Goal: Task Accomplishment & Management: Manage account settings

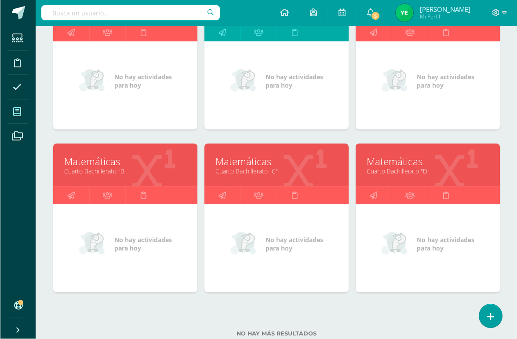
scroll to position [345, 0]
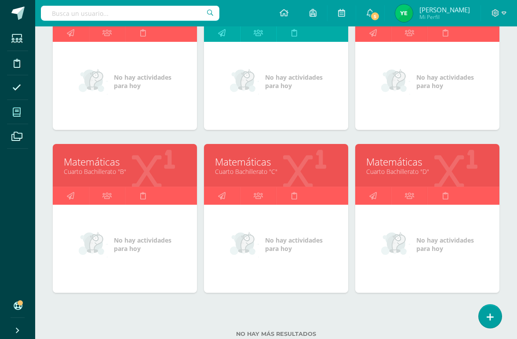
click at [154, 176] on link "Cuarto Bachillerato "B"" at bounding box center [125, 171] width 122 height 8
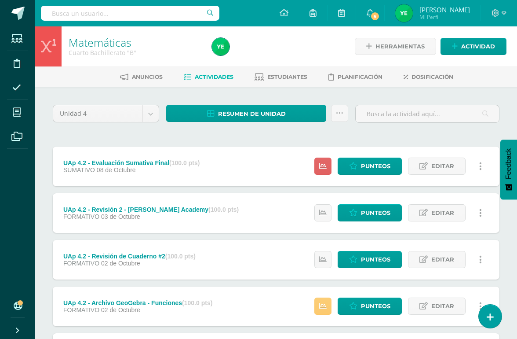
click at [355, 166] on link "Punteos" at bounding box center [370, 165] width 64 height 17
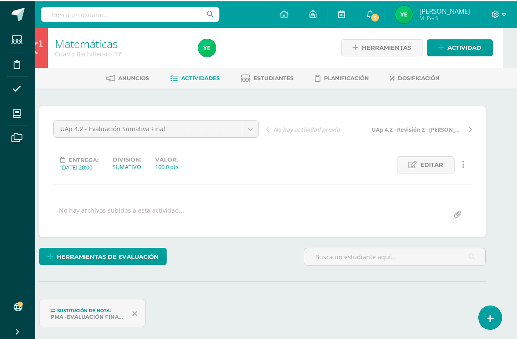
scroll to position [0, 14]
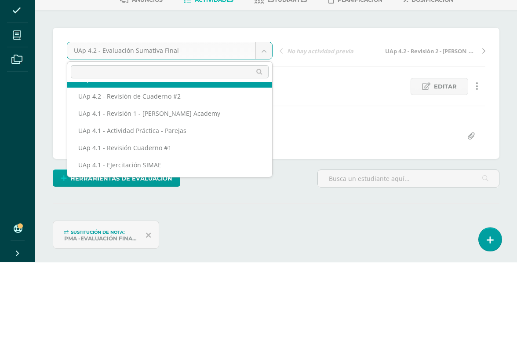
scroll to position [49, 0]
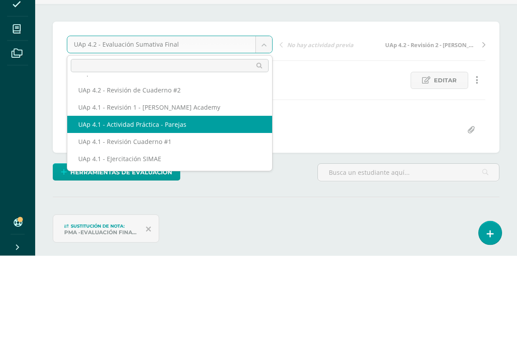
select select "/dashboard/teacher/grade-activity/226067/"
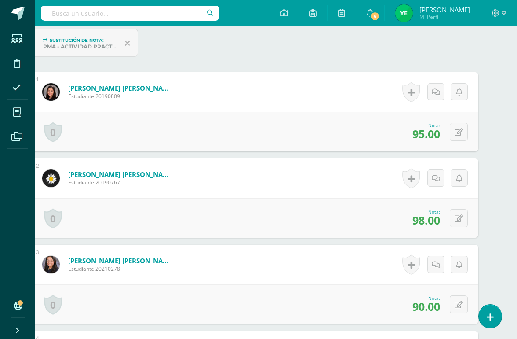
scroll to position [269, 21]
click at [460, 132] on icon at bounding box center [459, 131] width 8 height 7
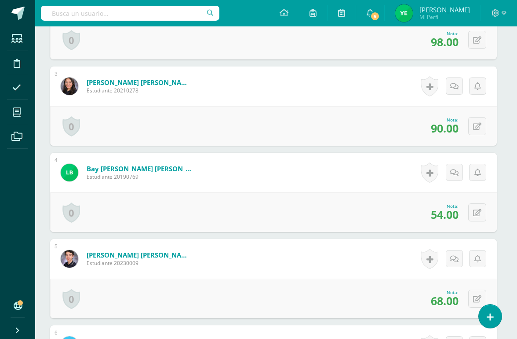
scroll to position [446, 3]
click at [479, 220] on button at bounding box center [477, 213] width 18 height 18
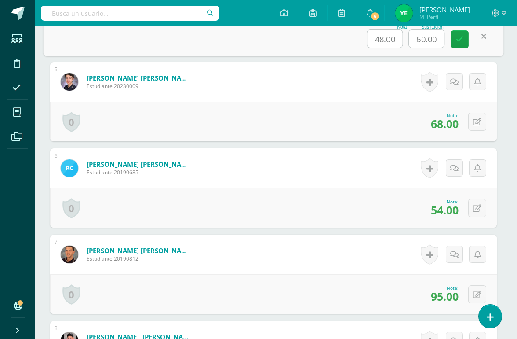
scroll to position [624, 3]
click at [477, 207] on icon at bounding box center [477, 208] width 8 height 7
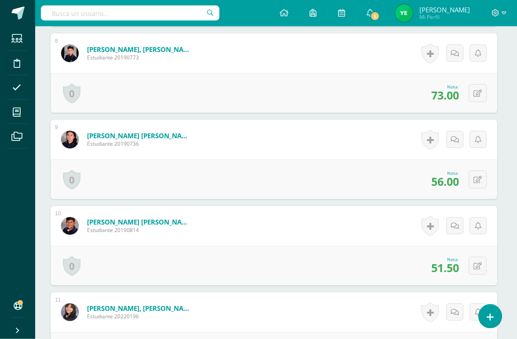
scroll to position [911, 3]
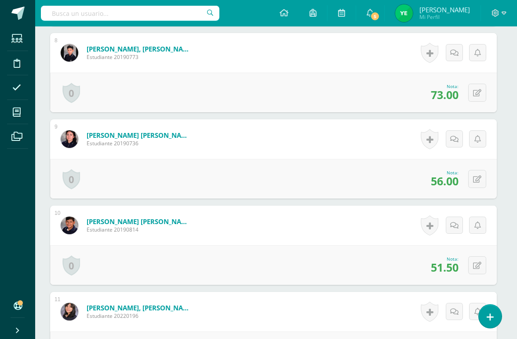
click at [476, 175] on button at bounding box center [477, 179] width 18 height 18
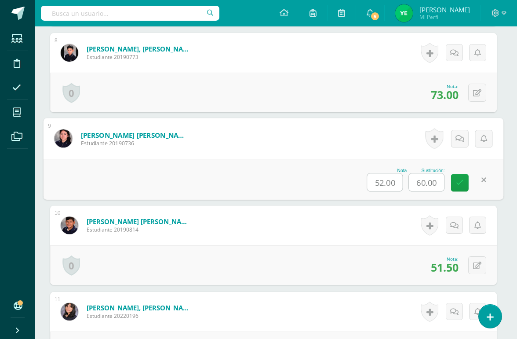
click at [477, 266] on icon at bounding box center [477, 265] width 8 height 7
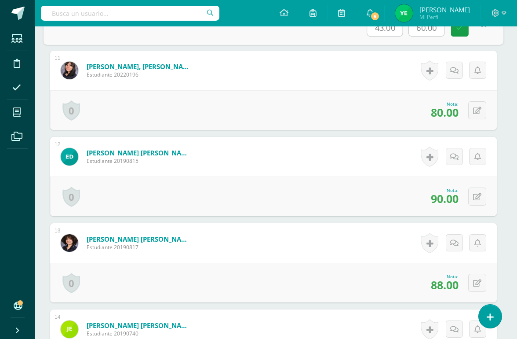
scroll to position [1151, 3]
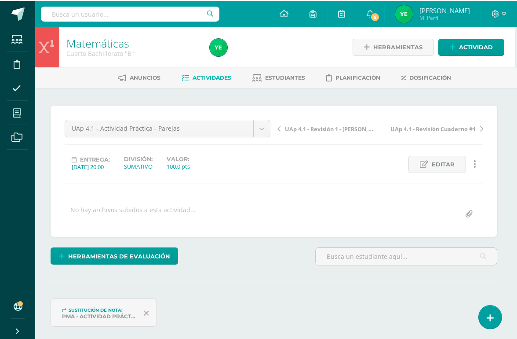
scroll to position [0, 3]
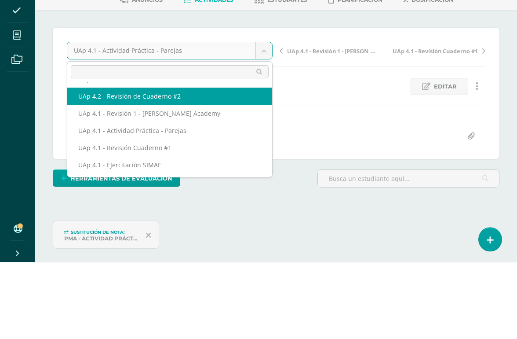
scroll to position [49, 0]
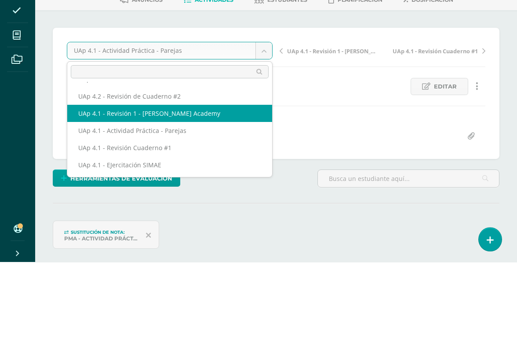
select select "/dashboard/teacher/grade-activity/226065/"
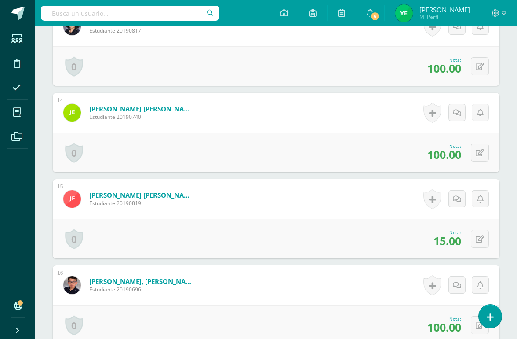
scroll to position [1344, 0]
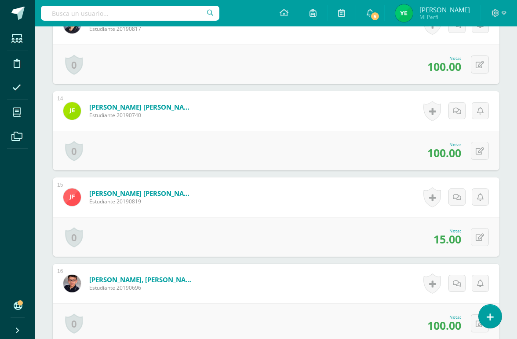
click at [475, 237] on icon at bounding box center [480, 237] width 8 height 7
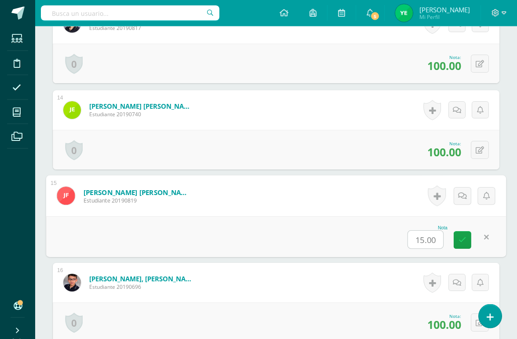
scroll to position [1345, 0]
click at [422, 241] on input "15.00" at bounding box center [425, 240] width 35 height 18
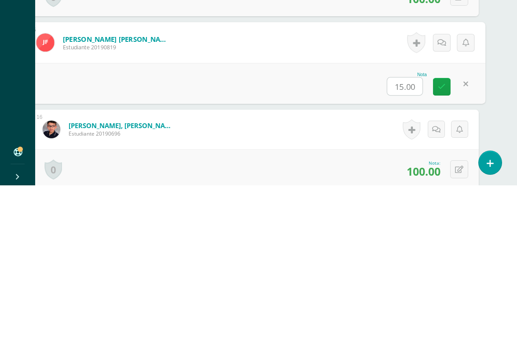
scroll to position [1344, 21]
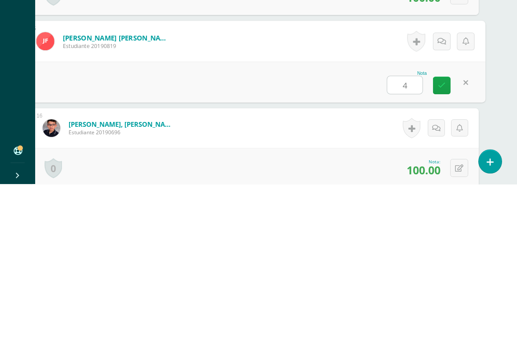
type input "45"
click at [442, 236] on icon at bounding box center [442, 239] width 8 height 7
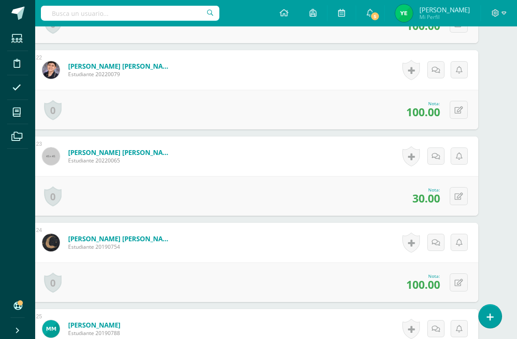
scroll to position [2074, 21]
click at [458, 196] on icon at bounding box center [459, 196] width 8 height 7
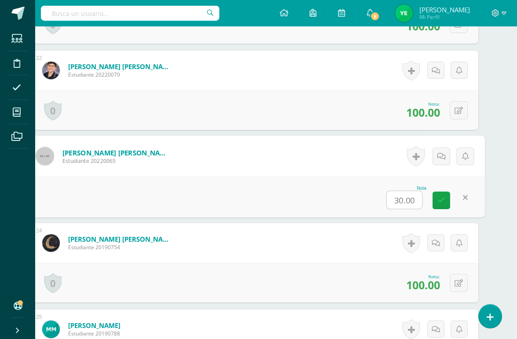
click at [407, 203] on input "30.00" at bounding box center [404, 200] width 35 height 18
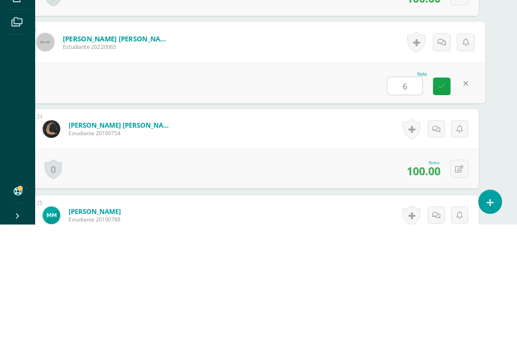
type input "60"
click at [441, 192] on link at bounding box center [442, 201] width 18 height 18
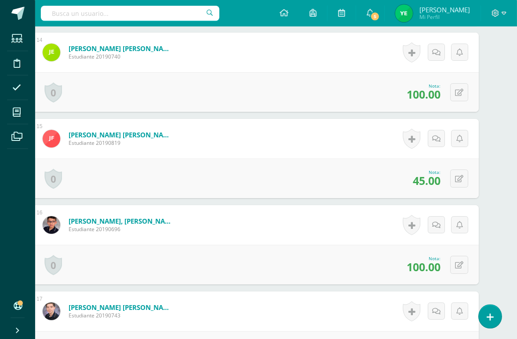
scroll to position [1403, 21]
click at [464, 176] on button at bounding box center [459, 178] width 18 height 18
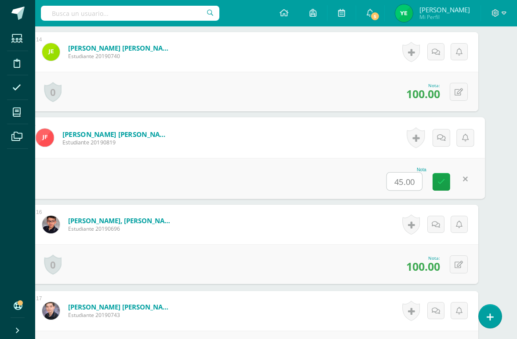
click at [416, 180] on input "45.00" at bounding box center [404, 181] width 35 height 18
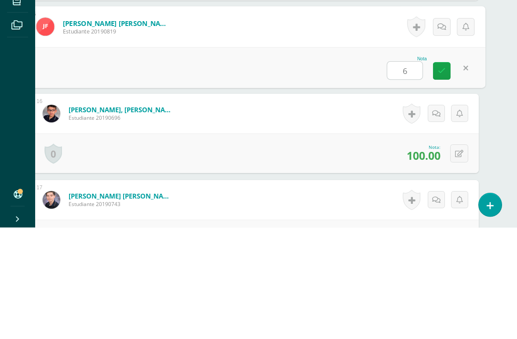
type input "60"
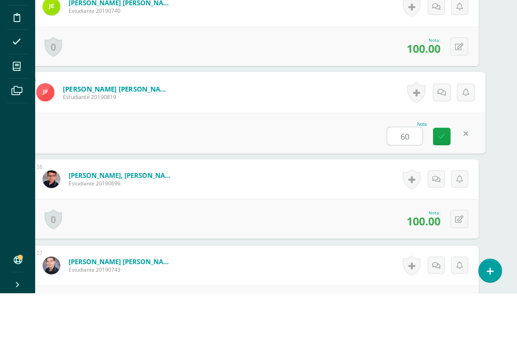
click at [444, 178] on icon at bounding box center [442, 181] width 8 height 7
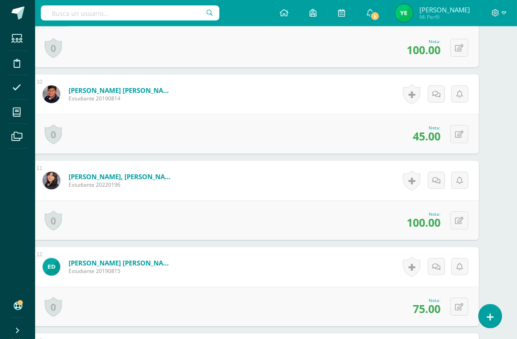
scroll to position [987, 21]
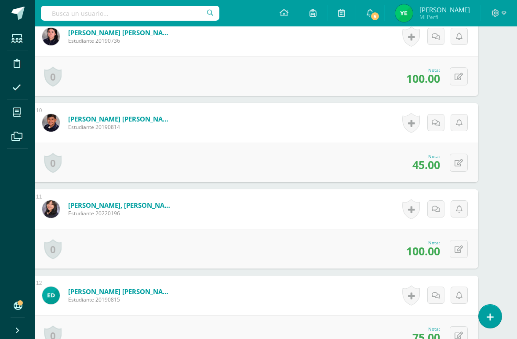
click at [461, 165] on icon at bounding box center [459, 162] width 8 height 7
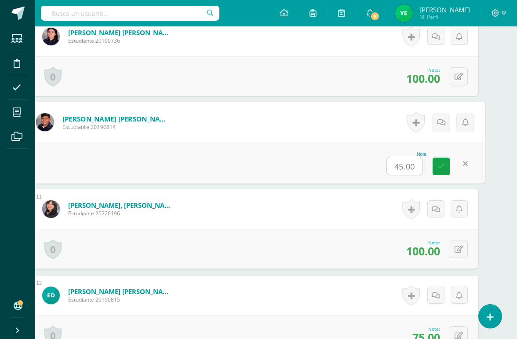
click at [408, 165] on input "45.00" at bounding box center [404, 166] width 35 height 18
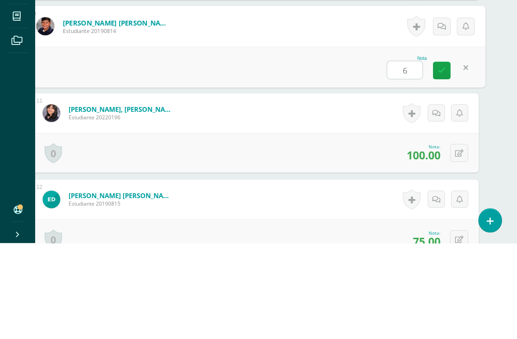
type input "60"
click at [440, 162] on icon at bounding box center [442, 165] width 8 height 7
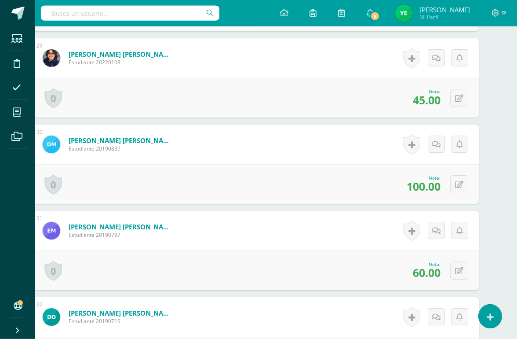
scroll to position [2682, 21]
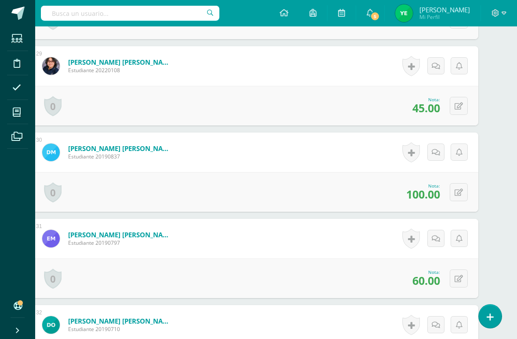
click at [457, 109] on icon at bounding box center [459, 105] width 8 height 7
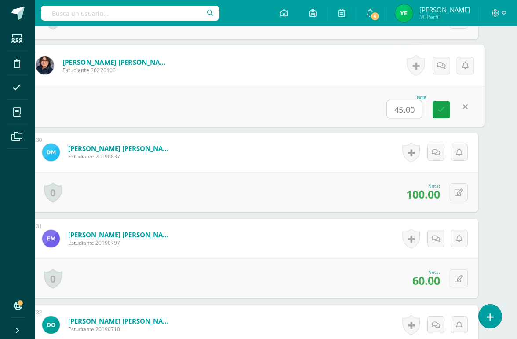
click at [405, 108] on input "45.00" at bounding box center [404, 109] width 35 height 18
type input "60"
click at [439, 112] on icon at bounding box center [442, 109] width 8 height 7
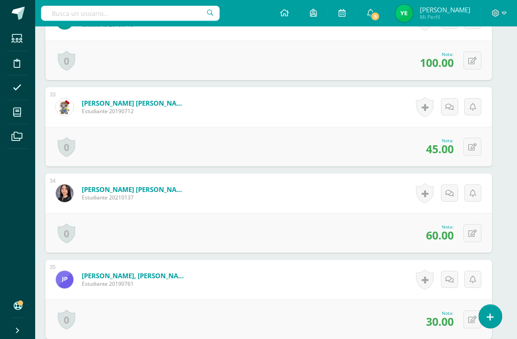
scroll to position [2985, 8]
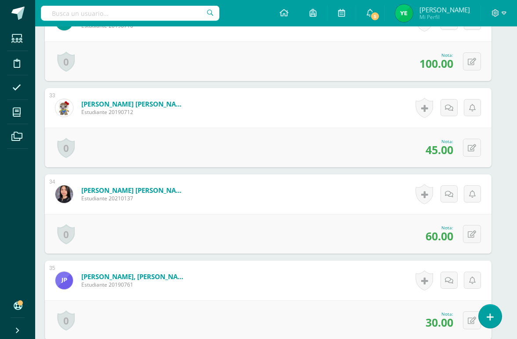
click at [472, 149] on icon at bounding box center [472, 147] width 8 height 7
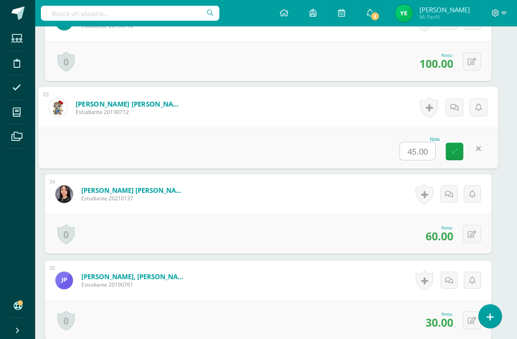
click at [421, 150] on input "45.00" at bounding box center [417, 151] width 35 height 18
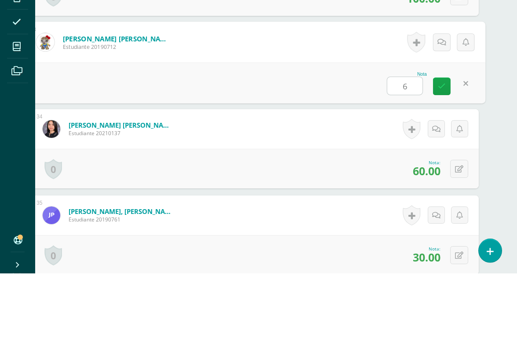
type input "60"
click at [442, 143] on link at bounding box center [442, 152] width 18 height 18
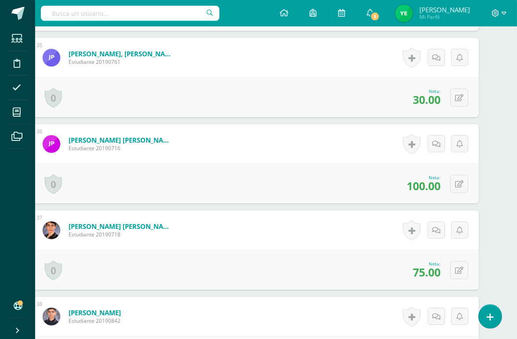
scroll to position [3208, 21]
click at [456, 100] on icon at bounding box center [459, 97] width 8 height 7
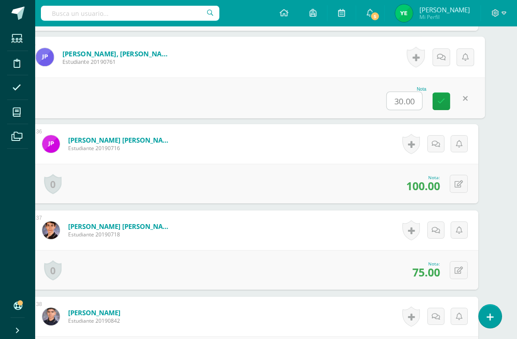
click at [399, 103] on input "30.00" at bounding box center [404, 101] width 35 height 18
type input "60"
click at [440, 104] on icon at bounding box center [442, 100] width 8 height 7
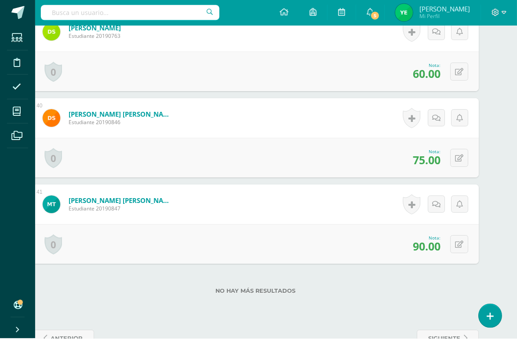
scroll to position [3578, 21]
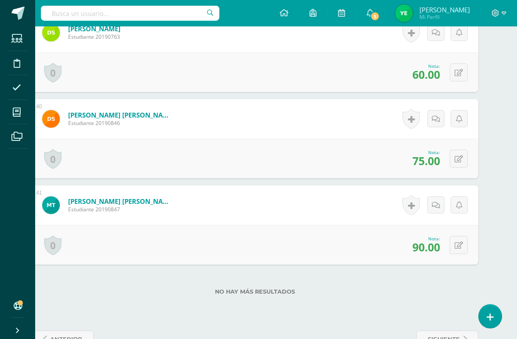
click at [395, 301] on div "No hay más resultados" at bounding box center [255, 284] width 447 height 41
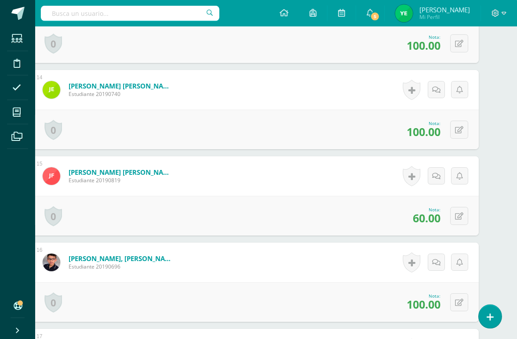
scroll to position [1361, 21]
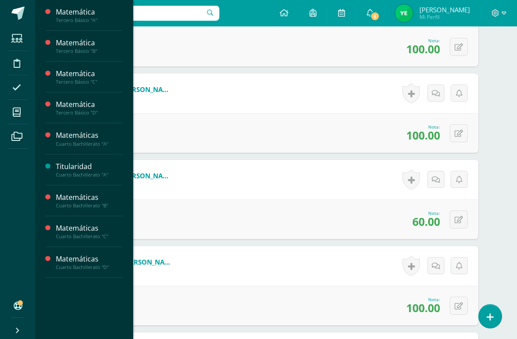
click at [18, 111] on icon at bounding box center [17, 112] width 8 height 9
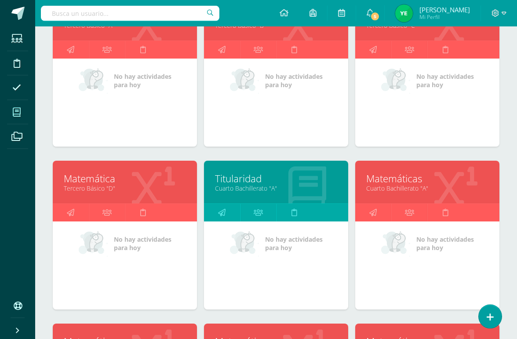
scroll to position [184, 0]
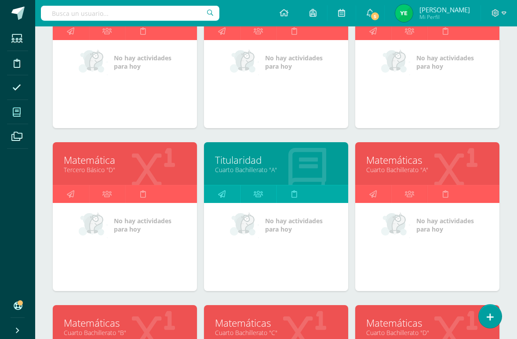
click at [456, 173] on link "Cuarto Bachillerato "A"" at bounding box center [427, 169] width 122 height 8
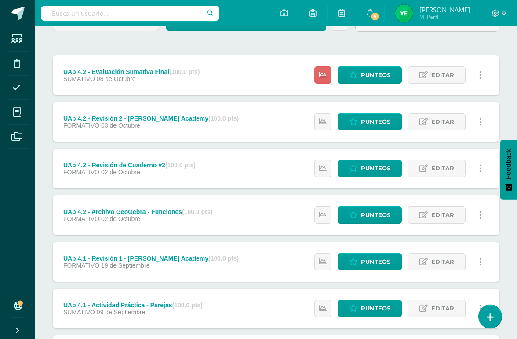
scroll to position [98, 0]
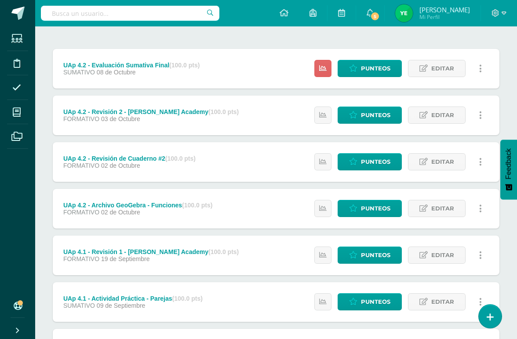
click at [383, 263] on link "Punteos" at bounding box center [370, 254] width 64 height 17
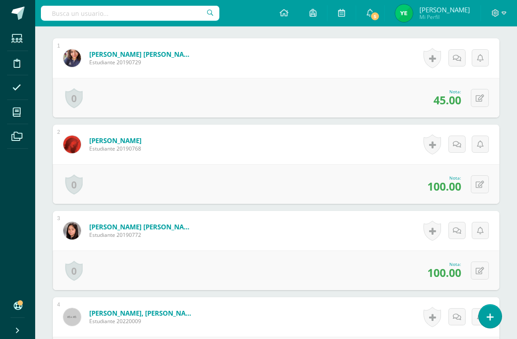
scroll to position [273, 0]
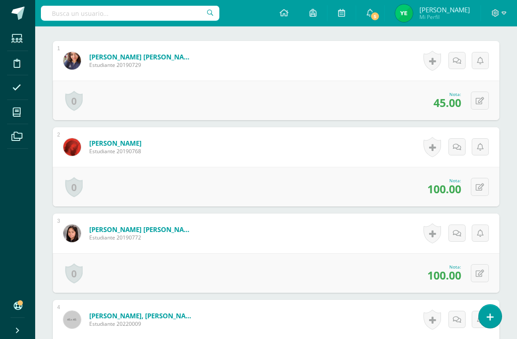
click at [475, 104] on icon at bounding box center [480, 100] width 8 height 7
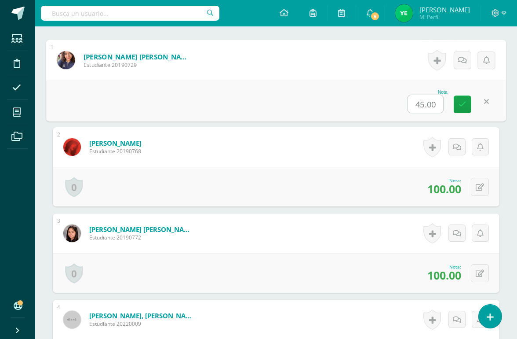
click at [435, 106] on input "45.00" at bounding box center [425, 104] width 35 height 18
type input "60"
click at [466, 104] on icon at bounding box center [463, 103] width 8 height 7
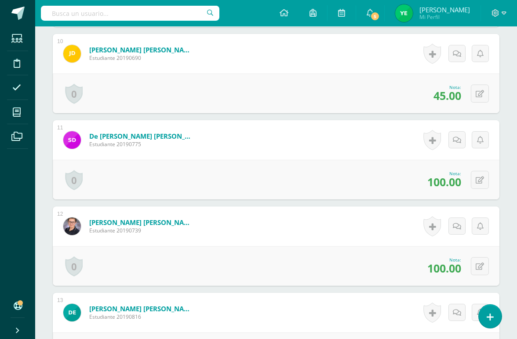
scroll to position [1041, 0]
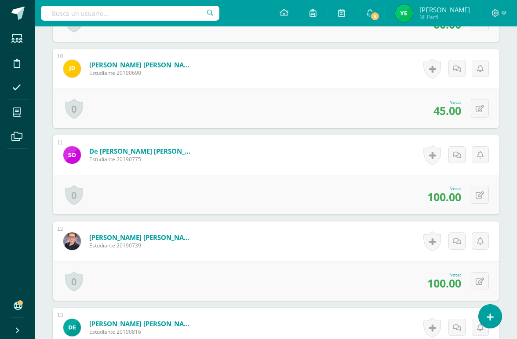
click at [475, 105] on button at bounding box center [480, 108] width 18 height 18
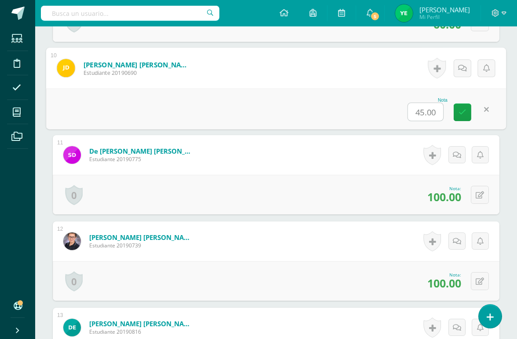
click at [430, 115] on input "45.00" at bounding box center [425, 112] width 35 height 18
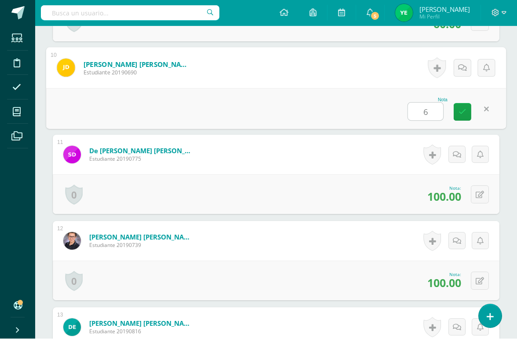
type input "60"
click at [461, 115] on icon at bounding box center [463, 111] width 8 height 7
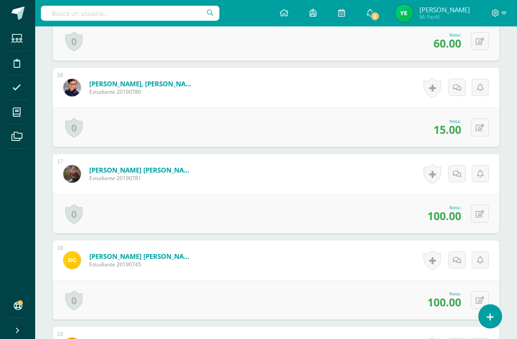
scroll to position [1540, 0]
click at [475, 128] on icon at bounding box center [480, 127] width 8 height 7
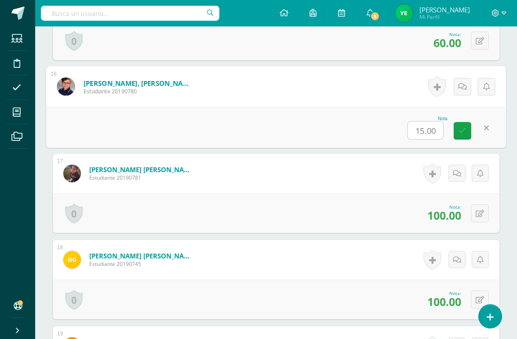
click at [435, 129] on input "15.00" at bounding box center [425, 130] width 35 height 18
type input "60"
click at [460, 132] on icon at bounding box center [463, 130] width 8 height 7
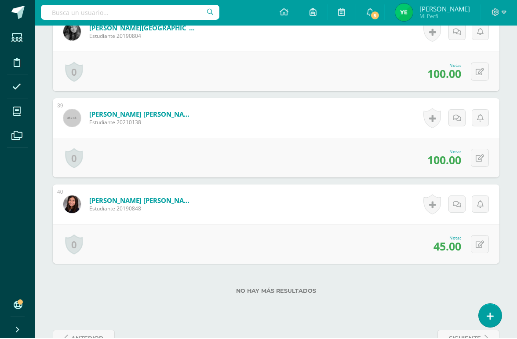
scroll to position [3491, 0]
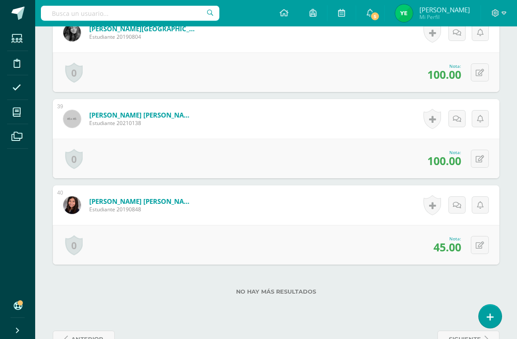
click at [475, 245] on icon at bounding box center [480, 245] width 8 height 7
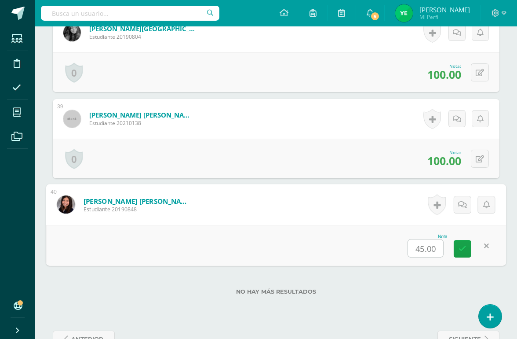
click at [429, 250] on input "45.00" at bounding box center [425, 248] width 35 height 18
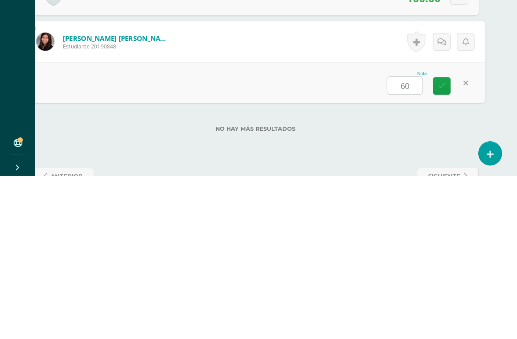
type input "60"
click at [421, 288] on label "No hay más resultados" at bounding box center [255, 291] width 447 height 7
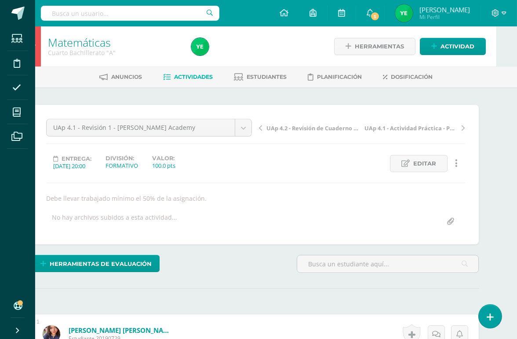
scroll to position [0, 21]
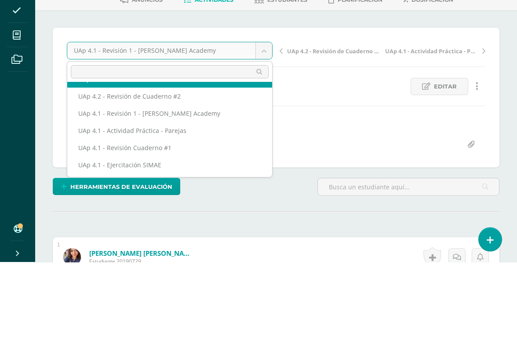
scroll to position [49, 0]
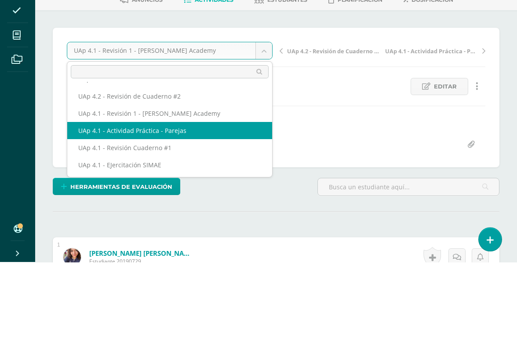
select select "/dashboard/teacher/grade-activity/226069/"
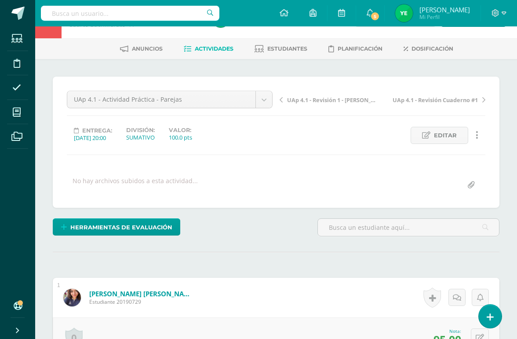
scroll to position [29, 0]
click at [135, 224] on span "Herramientas de evaluación" at bounding box center [121, 227] width 102 height 16
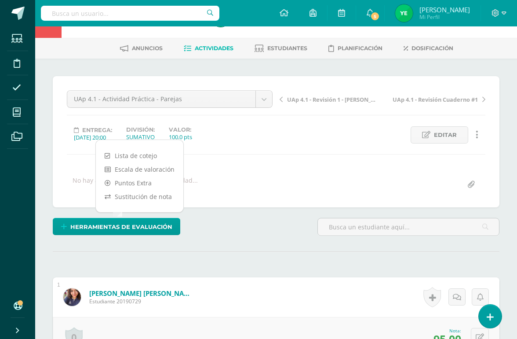
scroll to position [29, 0]
click at [159, 193] on link "Sustitución de nota" at bounding box center [140, 196] width 88 height 14
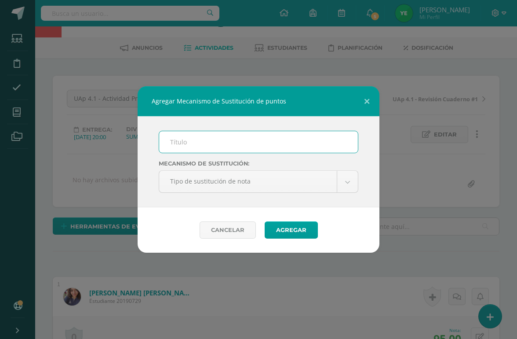
click at [220, 137] on input "text" at bounding box center [258, 142] width 199 height 22
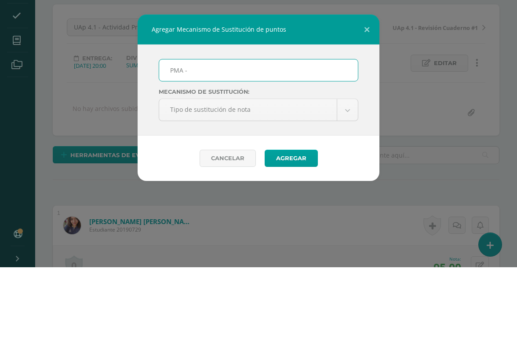
click at [239, 131] on input "PMA -" at bounding box center [258, 142] width 199 height 22
type input "PMA - Actividad en parejas"
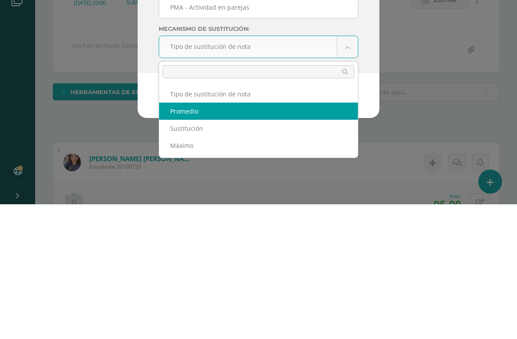
select select "average"
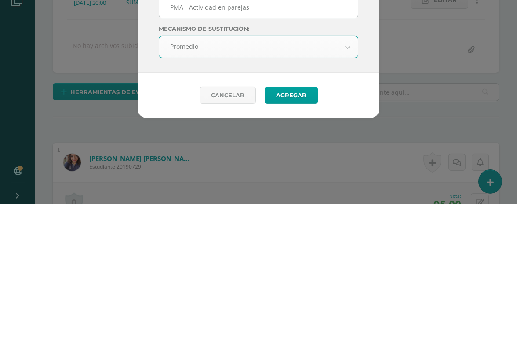
click at [299, 221] on button "Agregar" at bounding box center [291, 229] width 53 height 17
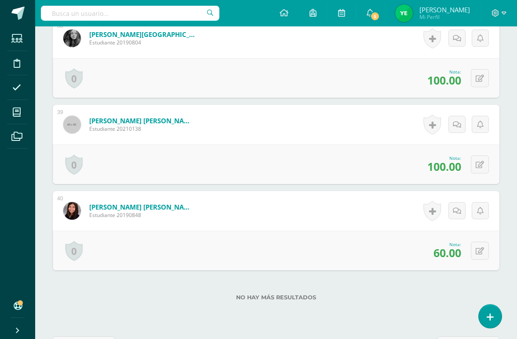
scroll to position [3513, 0]
click at [485, 252] on button at bounding box center [480, 250] width 18 height 18
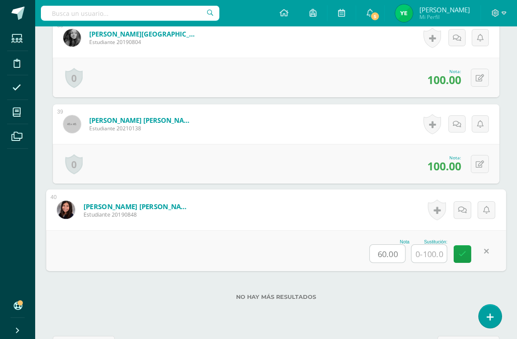
click at [430, 255] on input "text" at bounding box center [429, 254] width 35 height 18
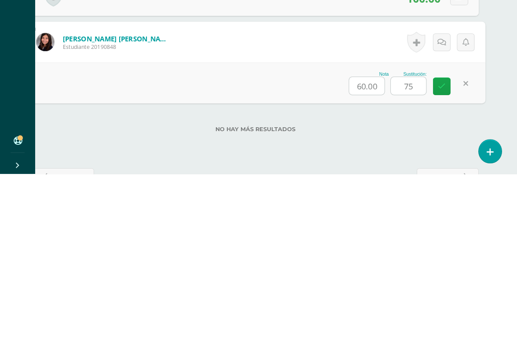
type input "75"
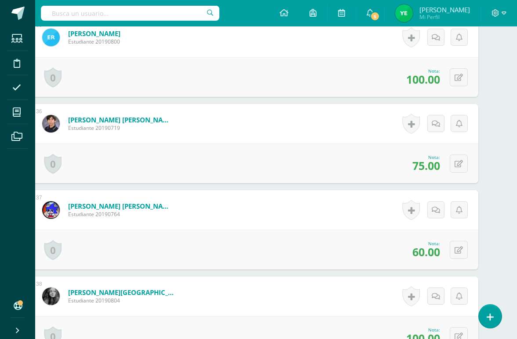
scroll to position [3254, 21]
click at [459, 249] on icon at bounding box center [459, 250] width 8 height 7
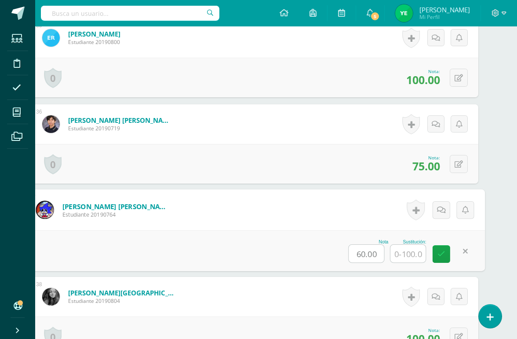
click at [408, 255] on input "text" at bounding box center [408, 254] width 35 height 18
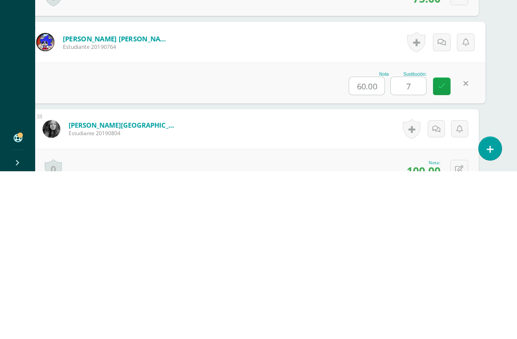
type input "75"
click at [441, 250] on icon at bounding box center [442, 253] width 8 height 7
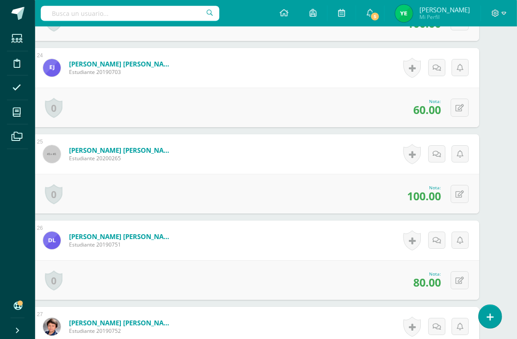
scroll to position [2275, 21]
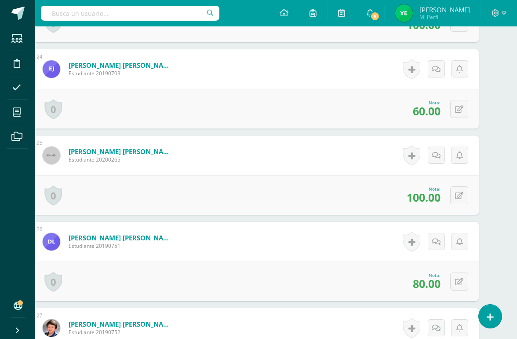
click at [461, 111] on icon at bounding box center [459, 109] width 8 height 7
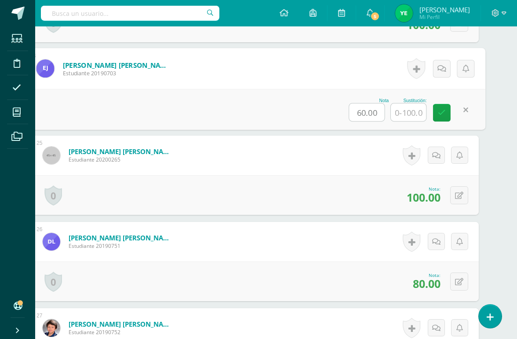
click at [416, 113] on input "text" at bounding box center [408, 112] width 35 height 18
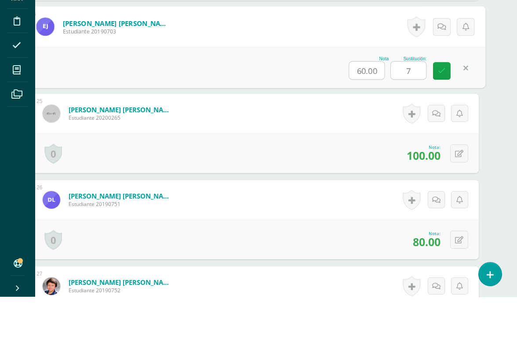
type input "70"
click at [446, 104] on link at bounding box center [442, 113] width 18 height 18
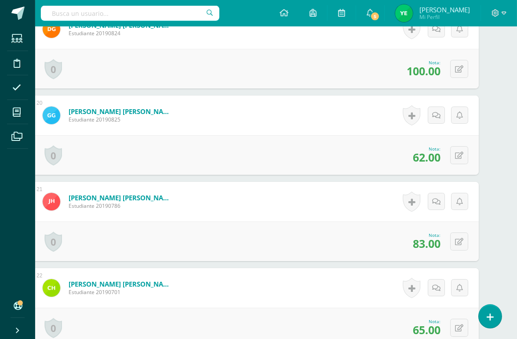
scroll to position [1879, 21]
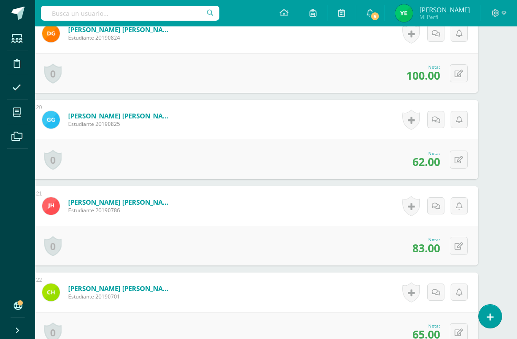
click at [462, 164] on icon at bounding box center [459, 159] width 8 height 7
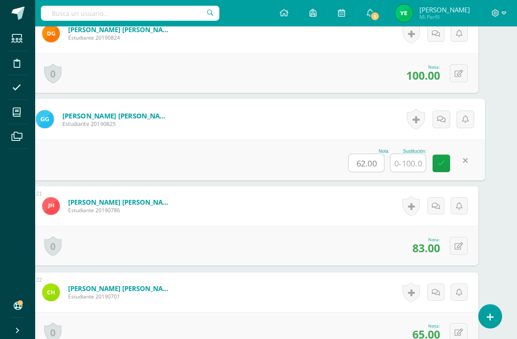
click at [410, 163] on input "text" at bounding box center [408, 163] width 35 height 18
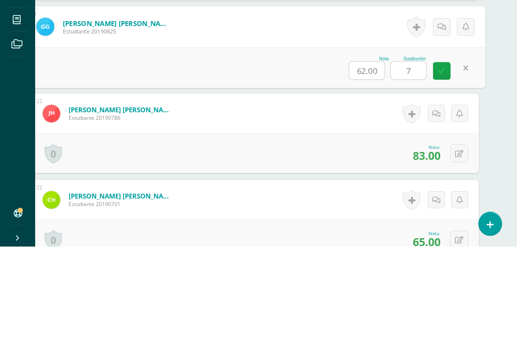
type input "75"
click at [446, 154] on link at bounding box center [442, 163] width 18 height 18
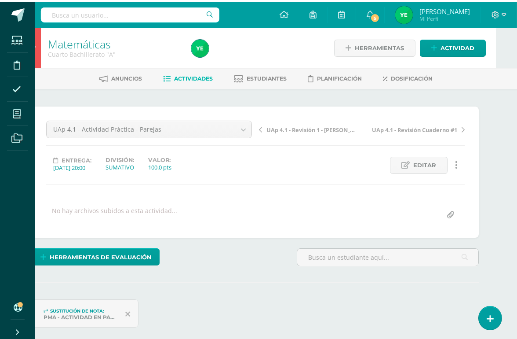
scroll to position [0, 21]
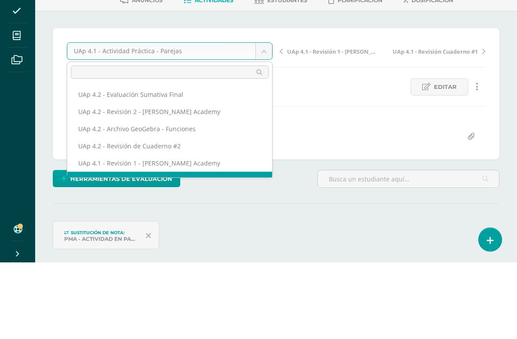
scroll to position [11, 0]
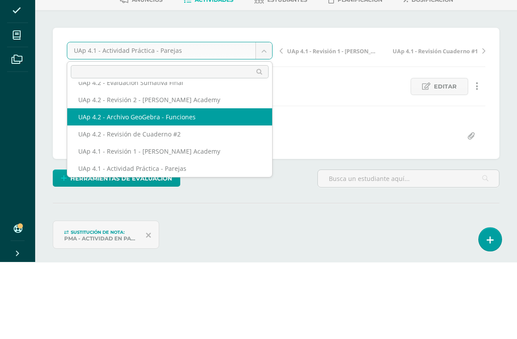
select select "/dashboard/teacher/grade-activity/227288/"
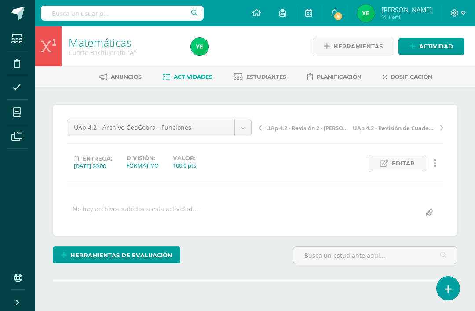
click at [246, 131] on body "Estudiantes Disciplina Asistencia Mis cursos Archivos Soporte Ayuda Reportar un…" at bounding box center [237, 174] width 475 height 348
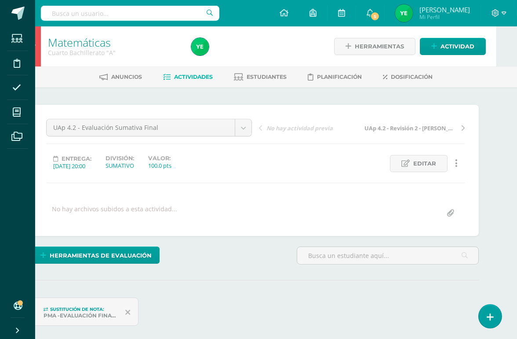
scroll to position [0, 21]
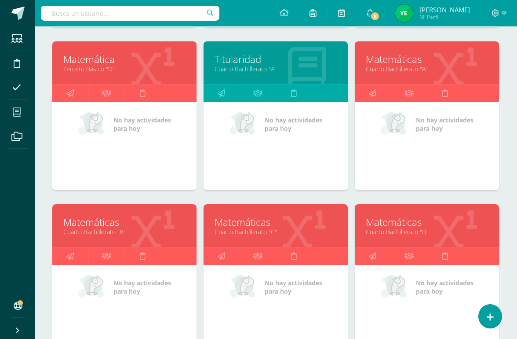
scroll to position [285, 0]
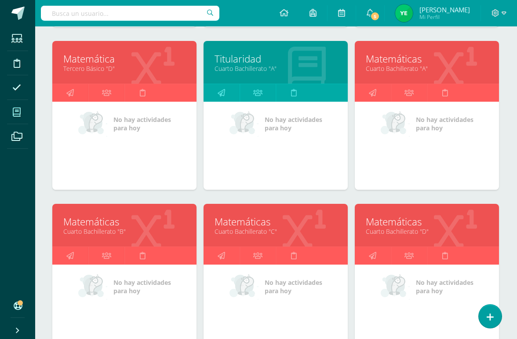
click at [321, 223] on link "Matemáticas" at bounding box center [276, 222] width 122 height 14
click at [313, 227] on link "Cuarto Bachillerato "C"" at bounding box center [276, 231] width 122 height 8
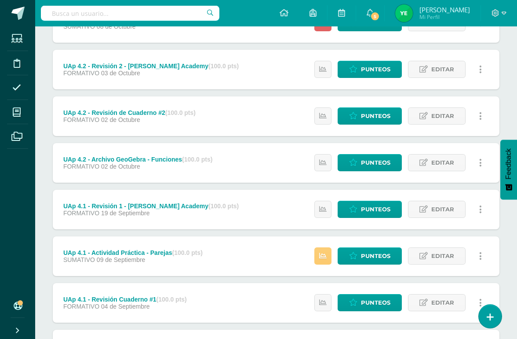
scroll to position [145, 0]
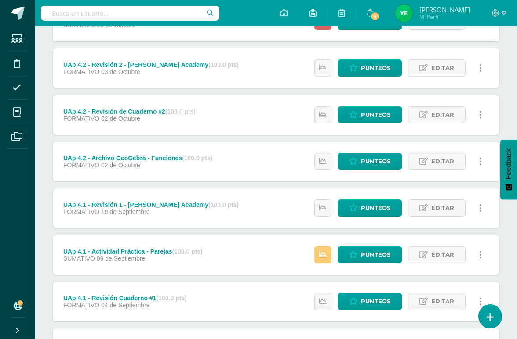
click at [364, 209] on span "Punteos" at bounding box center [375, 208] width 29 height 16
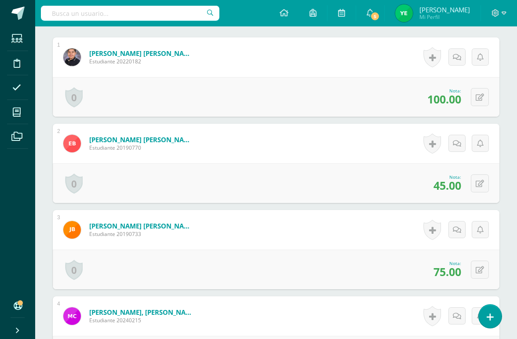
scroll to position [286, 0]
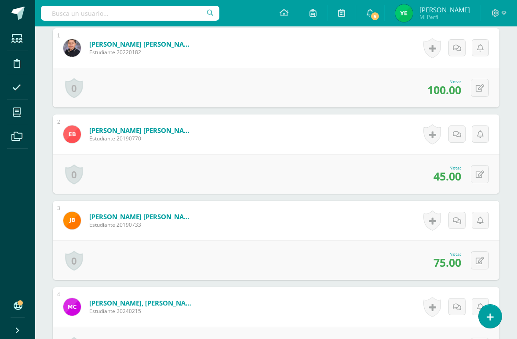
click at [475, 170] on button at bounding box center [480, 174] width 18 height 18
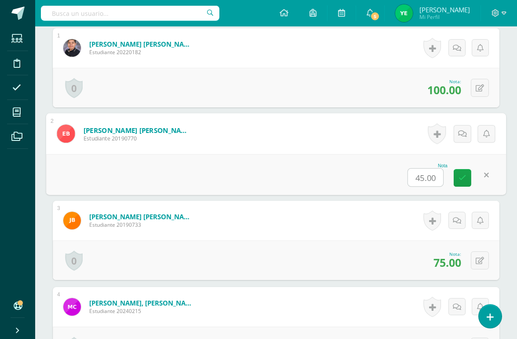
click at [431, 174] on input "45.00" at bounding box center [425, 177] width 35 height 18
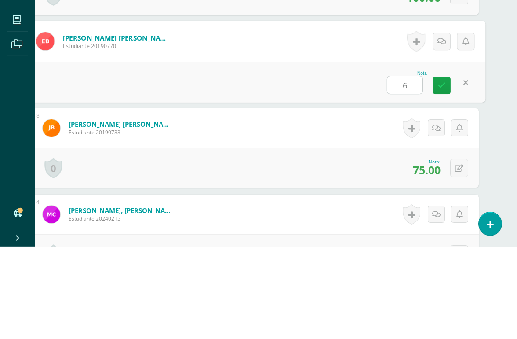
type input "60"
click at [437, 169] on link at bounding box center [442, 178] width 18 height 18
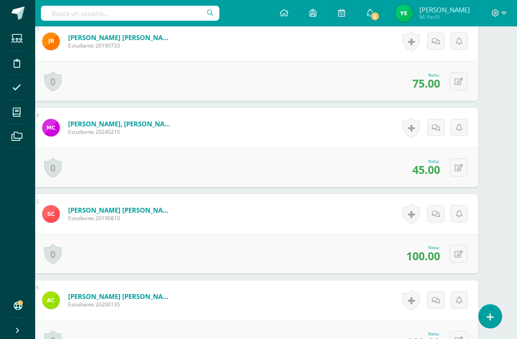
scroll to position [465, 21]
click at [461, 169] on icon at bounding box center [459, 167] width 8 height 7
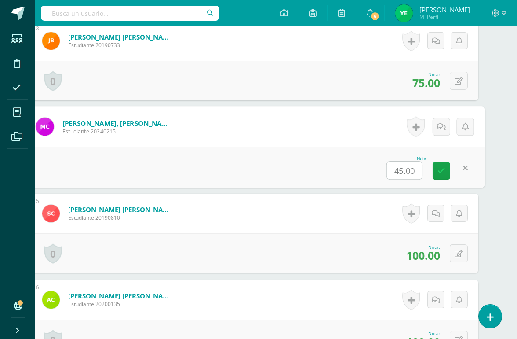
click at [409, 174] on input "45.00" at bounding box center [404, 170] width 35 height 18
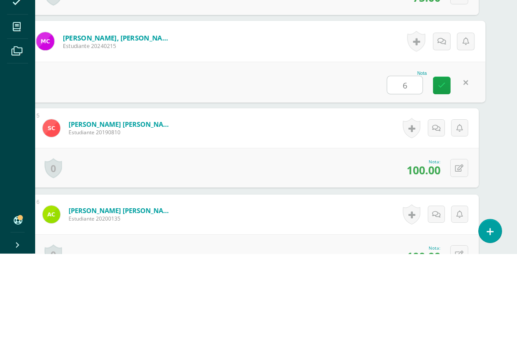
type input "60"
click at [439, 167] on icon at bounding box center [442, 170] width 8 height 7
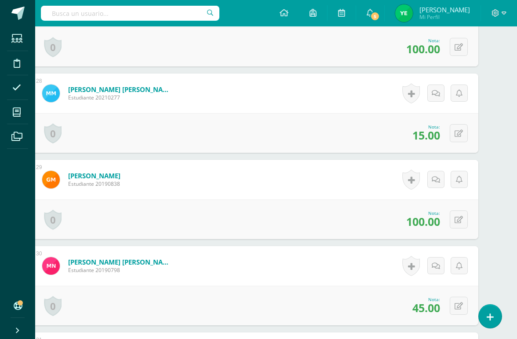
scroll to position [2570, 21]
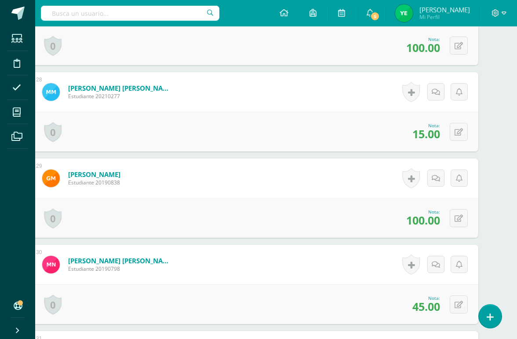
click at [461, 135] on icon at bounding box center [459, 131] width 8 height 7
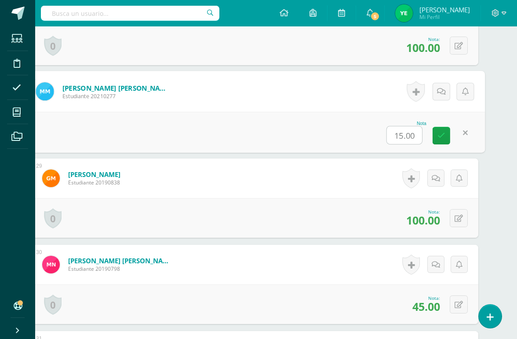
click at [410, 137] on input "15.00" at bounding box center [404, 135] width 35 height 18
type input "60"
click at [442, 137] on icon at bounding box center [442, 135] width 8 height 7
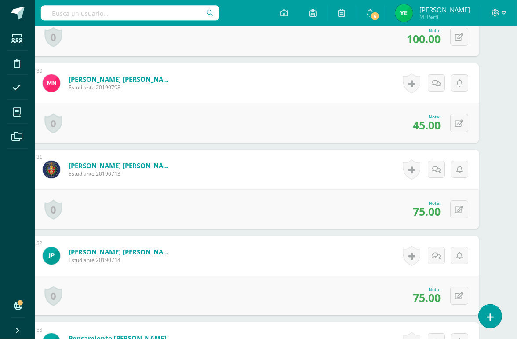
scroll to position [2749, 21]
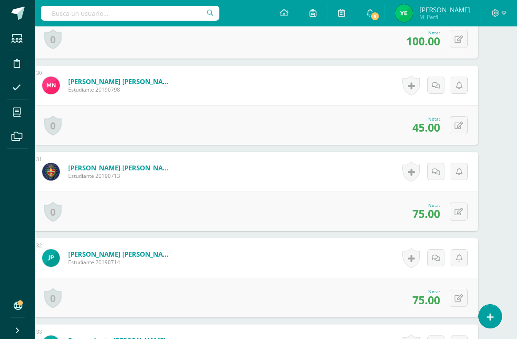
click at [460, 125] on icon at bounding box center [459, 125] width 8 height 7
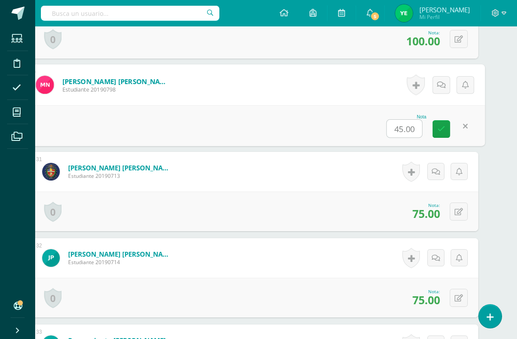
click at [403, 132] on input "45.00" at bounding box center [404, 129] width 35 height 18
type input "60"
click at [440, 132] on icon at bounding box center [442, 128] width 8 height 7
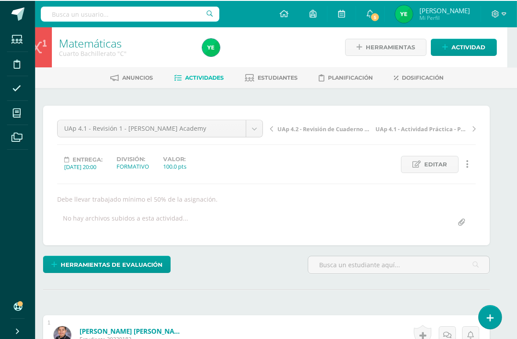
scroll to position [0, 10]
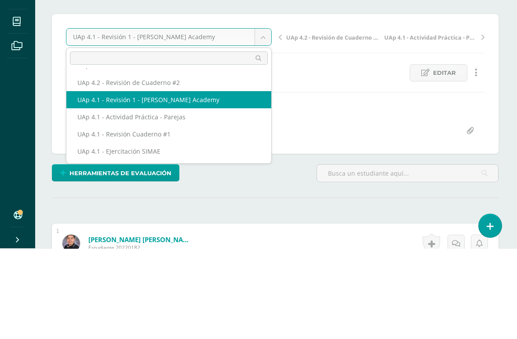
scroll to position [49, 0]
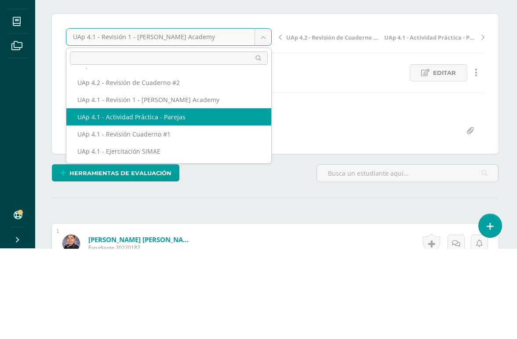
select select "/dashboard/teacher/grade-activity/226066/"
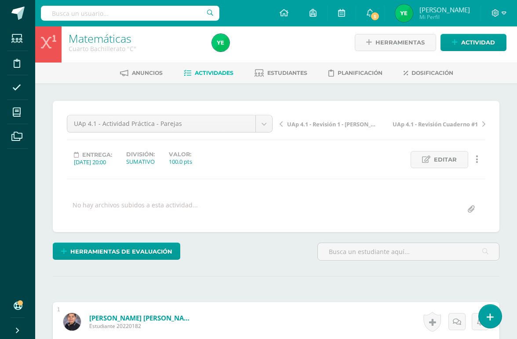
scroll to position [4, 0]
click at [150, 248] on span "Herramientas de evaluación" at bounding box center [121, 251] width 102 height 16
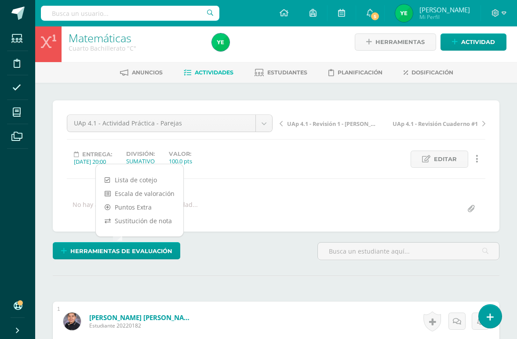
click at [162, 217] on link "Sustitución de nota" at bounding box center [140, 221] width 88 height 14
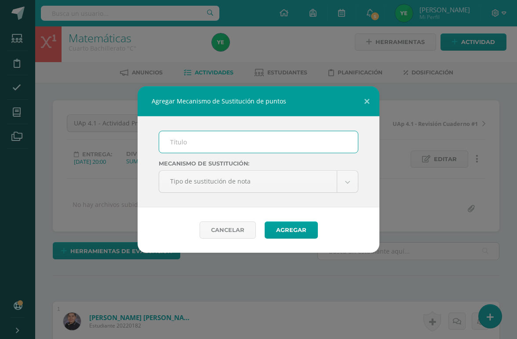
click at [232, 143] on input "text" at bounding box center [258, 142] width 199 height 22
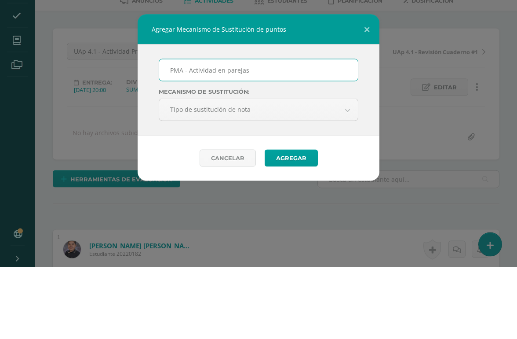
type input "PMA - Actividad en parejas"
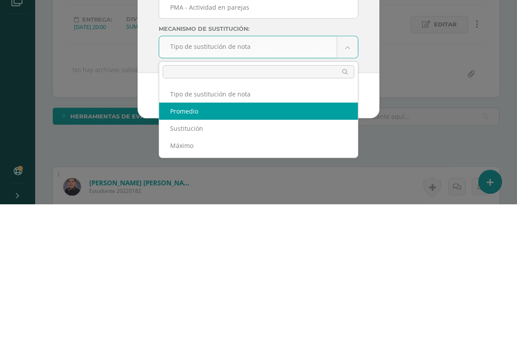
select select "average"
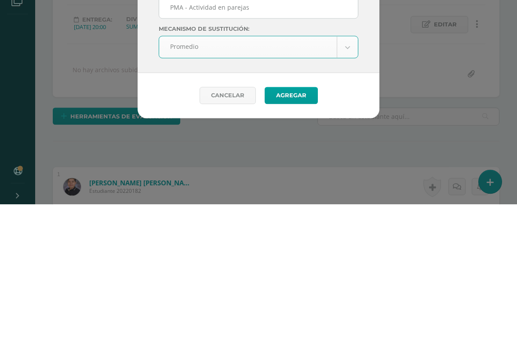
click at [298, 221] on button "Agregar" at bounding box center [291, 229] width 53 height 17
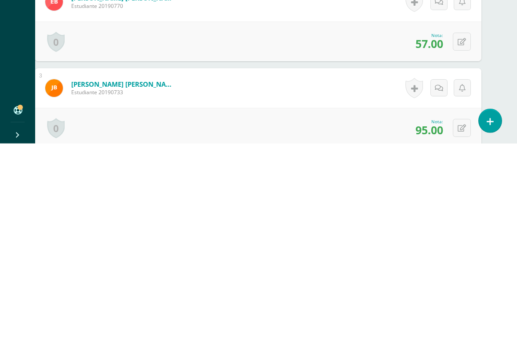
scroll to position [271, 18]
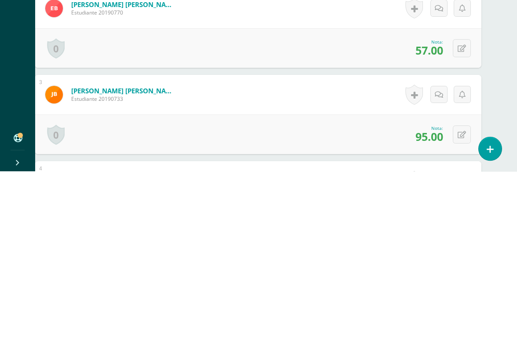
click at [464, 212] on icon at bounding box center [462, 215] width 8 height 7
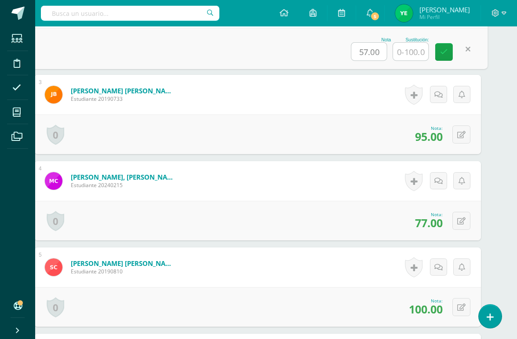
click at [416, 54] on input "text" at bounding box center [410, 52] width 35 height 18
type input "65"
click at [446, 54] on icon at bounding box center [445, 51] width 8 height 7
click at [449, 54] on link at bounding box center [445, 53] width 18 height 18
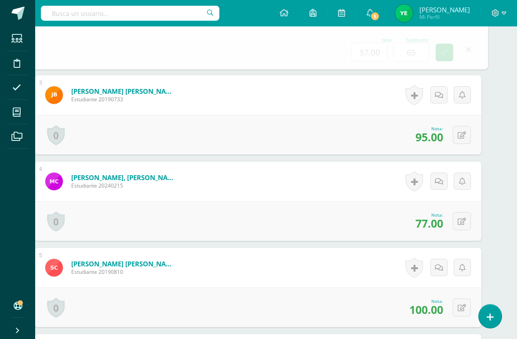
scroll to position [439, 18]
click at [0, 0] on div "0 [GEOGRAPHIC_DATA] Logros obtenidos Aún no hay logros agregados Nota: 57.00" at bounding box center [0, 0] width 0 height 0
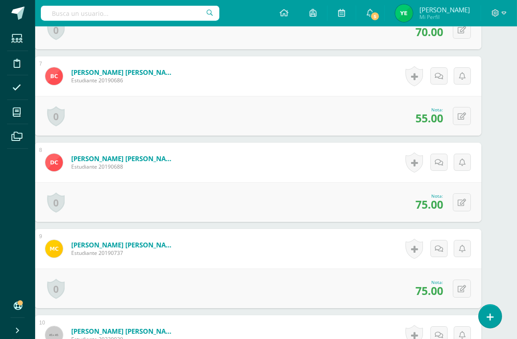
scroll to position [802, 18]
click at [461, 113] on icon at bounding box center [461, 116] width 8 height 7
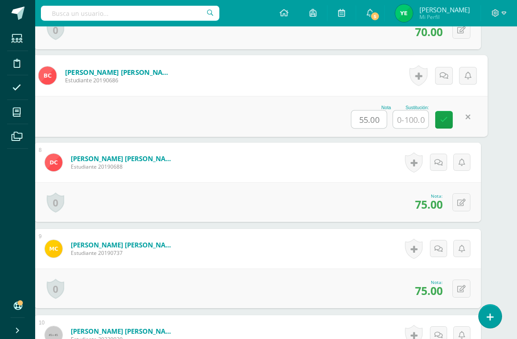
click at [413, 124] on input "text" at bounding box center [410, 119] width 35 height 18
click at [445, 123] on icon at bounding box center [445, 119] width 8 height 7
type input "60"
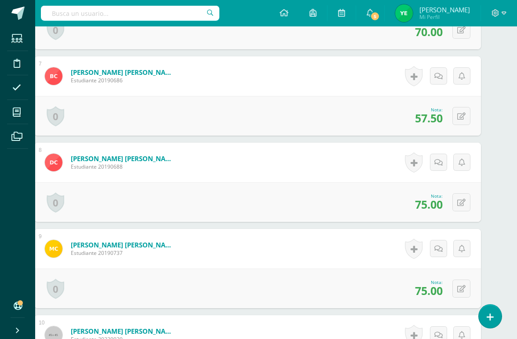
click at [462, 119] on icon at bounding box center [461, 116] width 8 height 7
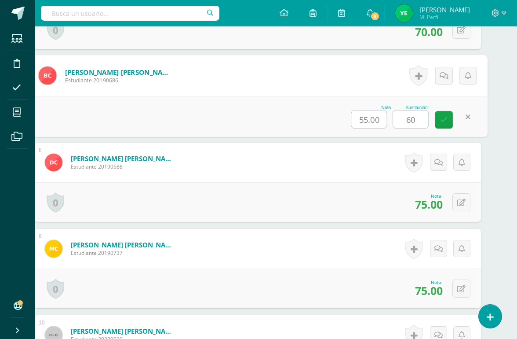
click at [414, 120] on input "60" at bounding box center [410, 119] width 35 height 18
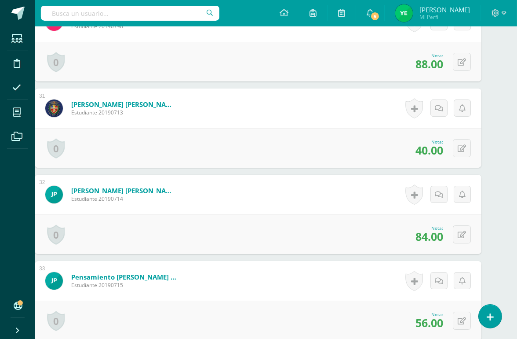
scroll to position [2842, 18]
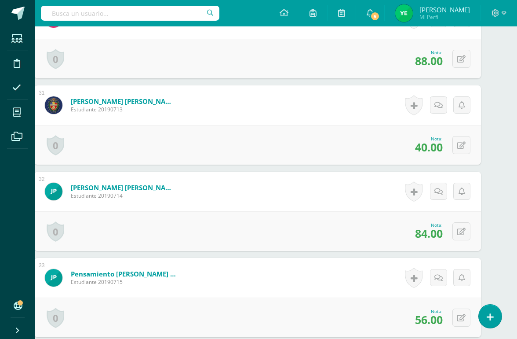
click at [467, 145] on button at bounding box center [462, 145] width 18 height 18
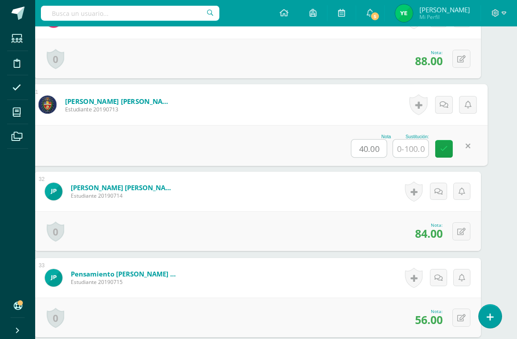
click at [413, 149] on input "text" at bounding box center [410, 148] width 35 height 18
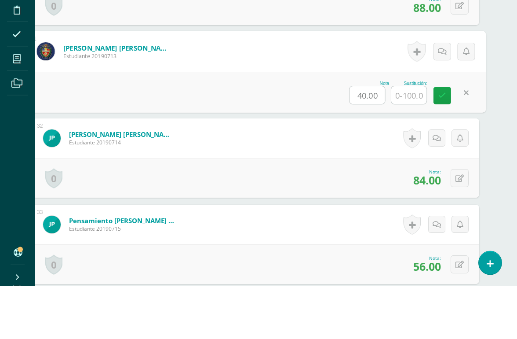
scroll to position [2842, 21]
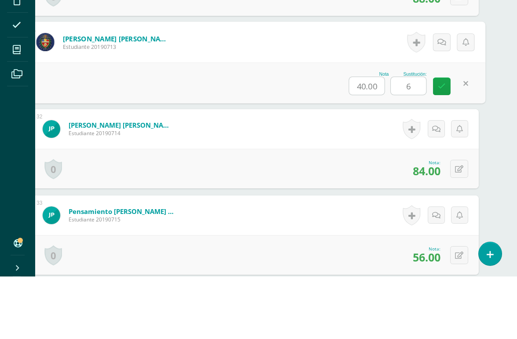
type input "60"
click at [446, 140] on link at bounding box center [442, 149] width 18 height 18
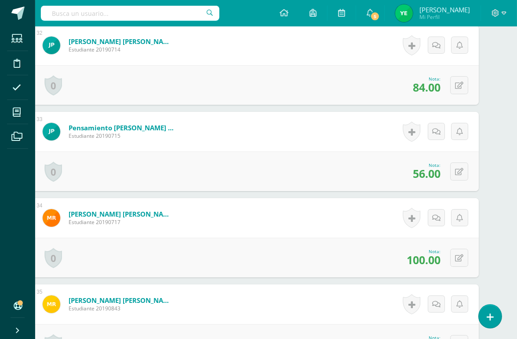
scroll to position [2992, 21]
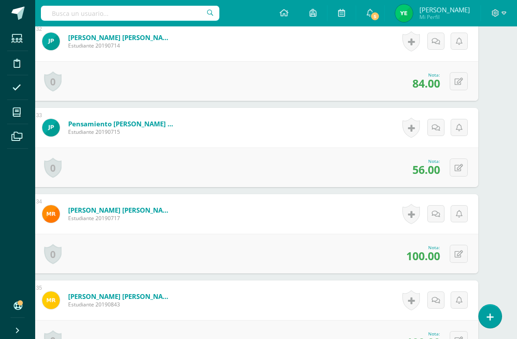
click at [461, 170] on icon at bounding box center [459, 167] width 8 height 7
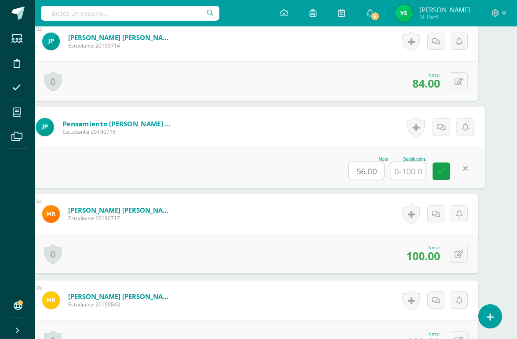
click at [409, 175] on input "text" at bounding box center [408, 171] width 35 height 18
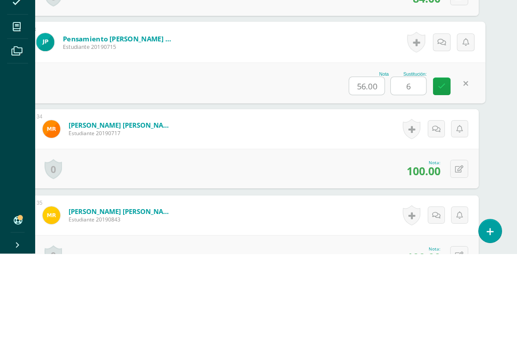
type input "60"
click at [443, 168] on icon at bounding box center [442, 171] width 8 height 7
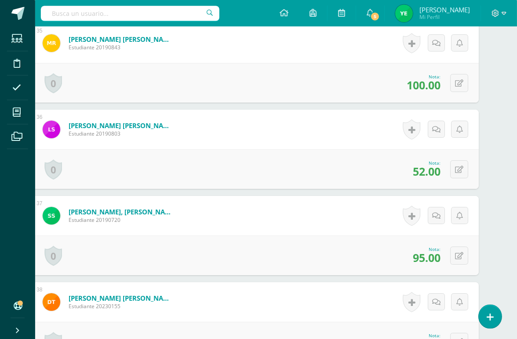
scroll to position [3251, 21]
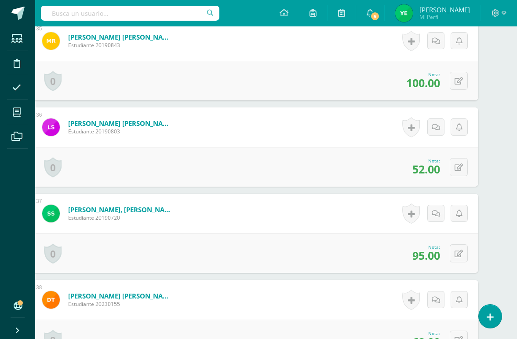
click at [459, 167] on icon at bounding box center [459, 167] width 8 height 7
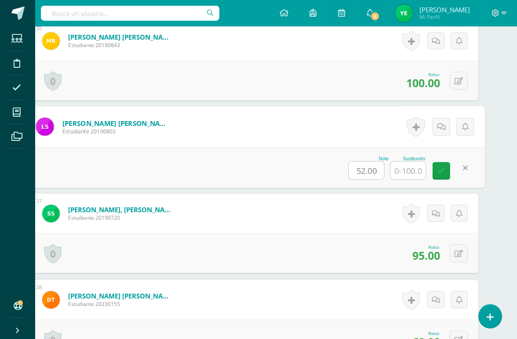
click at [417, 171] on input "text" at bounding box center [408, 170] width 35 height 18
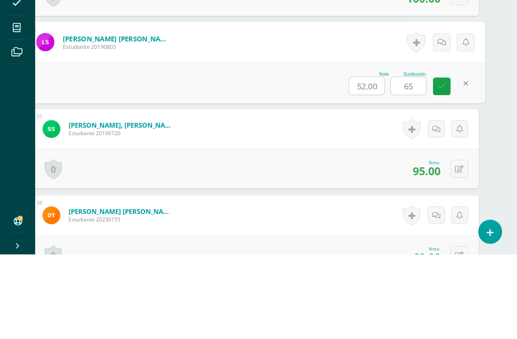
type input "6"
type input "55"
click at [442, 167] on icon at bounding box center [442, 170] width 8 height 7
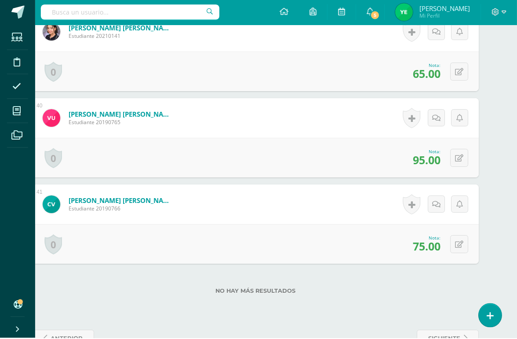
scroll to position [3604, 21]
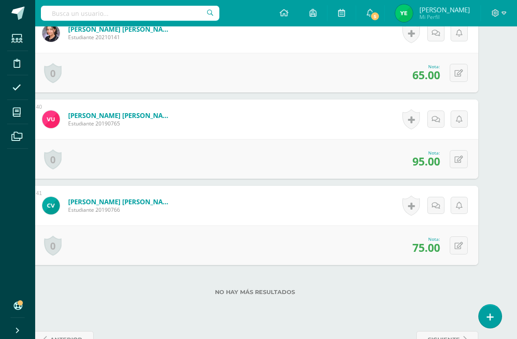
click at [388, 294] on label "No hay más resultados" at bounding box center [255, 292] width 447 height 7
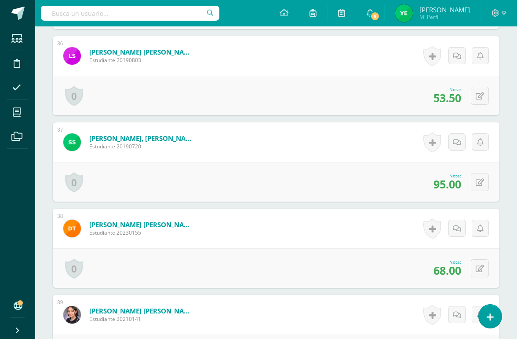
scroll to position [3323, 0]
click at [484, 95] on icon at bounding box center [480, 95] width 8 height 7
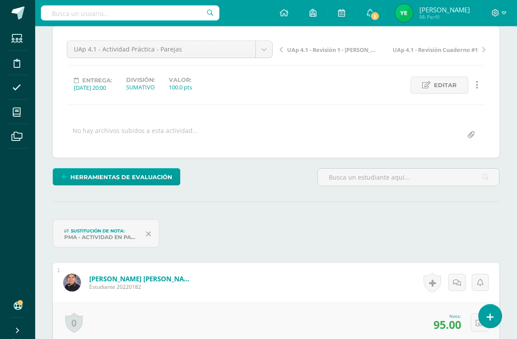
scroll to position [0, 0]
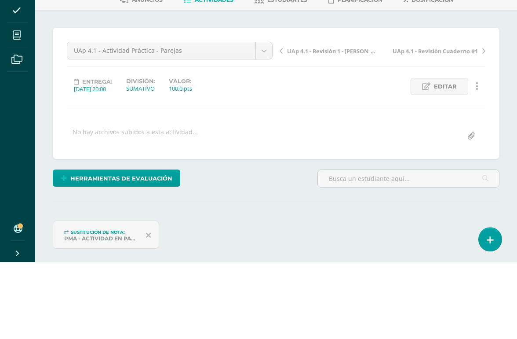
scroll to position [77, 0]
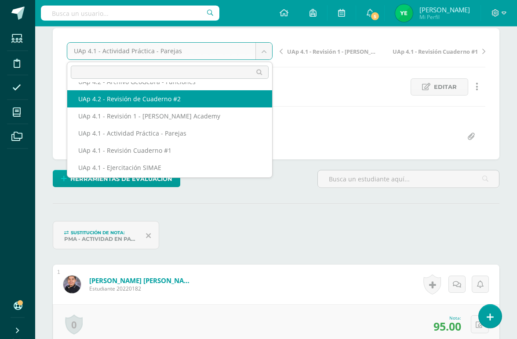
scroll to position [48, 0]
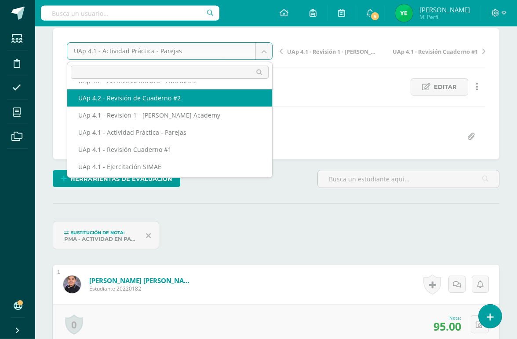
select select "/dashboard/teacher/grade-activity/226062/"
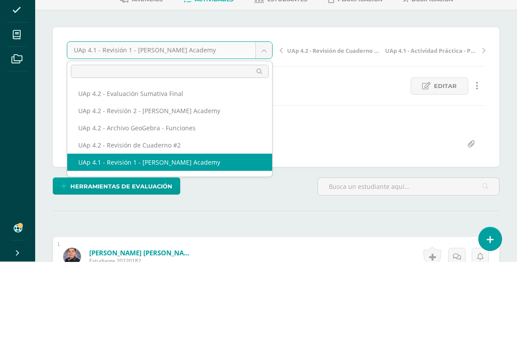
scroll to position [77, 0]
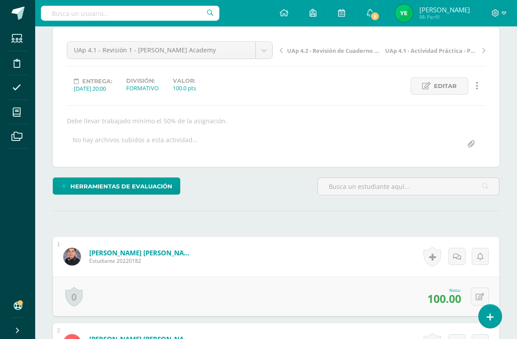
click at [18, 106] on span at bounding box center [17, 112] width 20 height 20
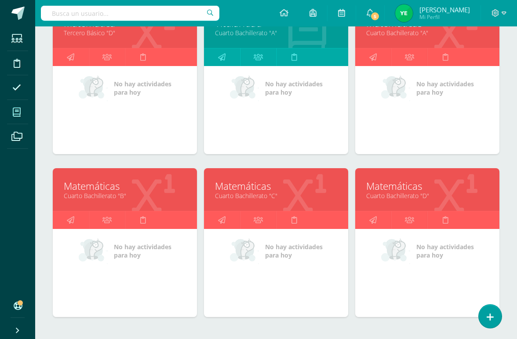
scroll to position [322, 0]
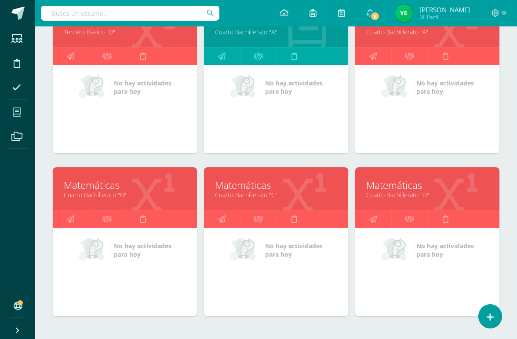
click at [459, 196] on link "Cuarto Bachillerato "D"" at bounding box center [427, 194] width 122 height 8
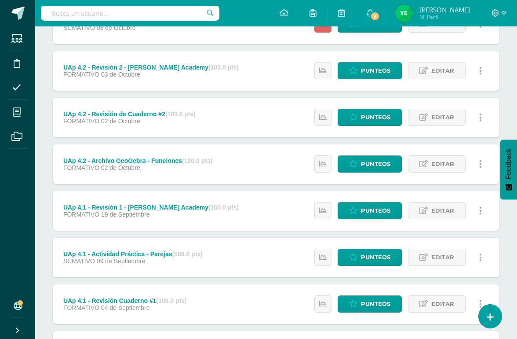
scroll to position [148, 0]
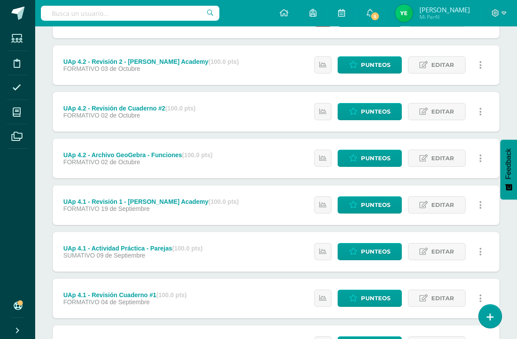
click at [363, 253] on span "Punteos" at bounding box center [375, 251] width 29 height 16
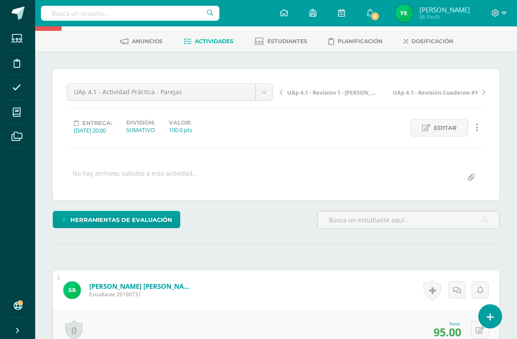
scroll to position [36, 0]
click at [137, 214] on span "Herramientas de evaluación" at bounding box center [121, 219] width 102 height 16
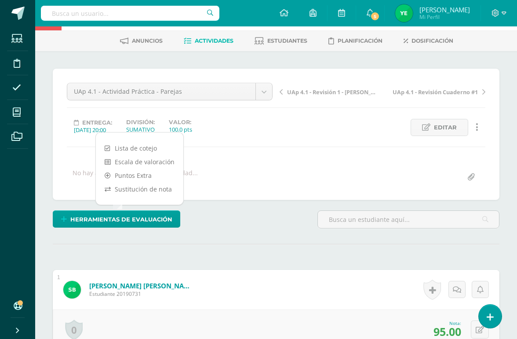
click at [153, 185] on link "Sustitución de nota" at bounding box center [140, 189] width 88 height 14
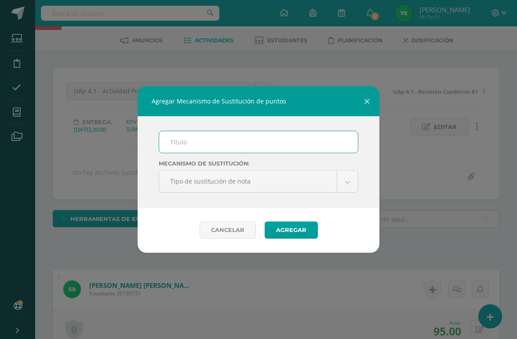
click at [217, 153] on input "text" at bounding box center [258, 142] width 199 height 22
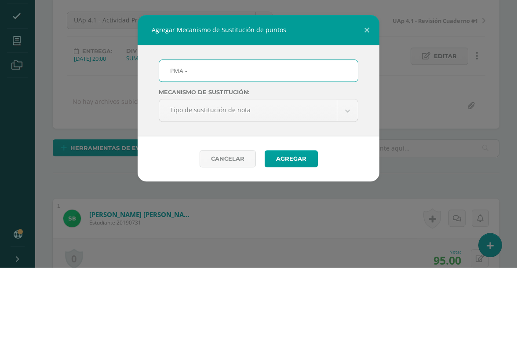
click at [253, 131] on input "PMA -" at bounding box center [258, 142] width 199 height 22
click at [245, 131] on input "PMA - Actividad" at bounding box center [258, 142] width 199 height 22
click at [241, 131] on input "PMA - Actividad" at bounding box center [258, 142] width 199 height 22
click at [238, 131] on input "PMA - Actividad" at bounding box center [258, 142] width 199 height 22
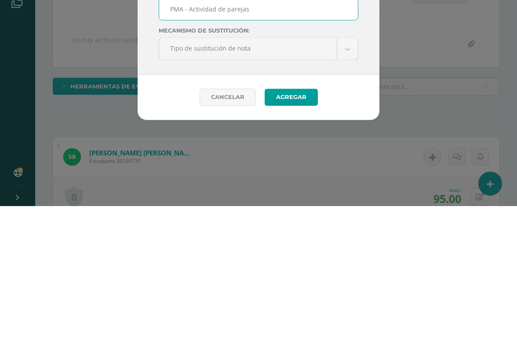
type input "PMA - Actividad de parejas"
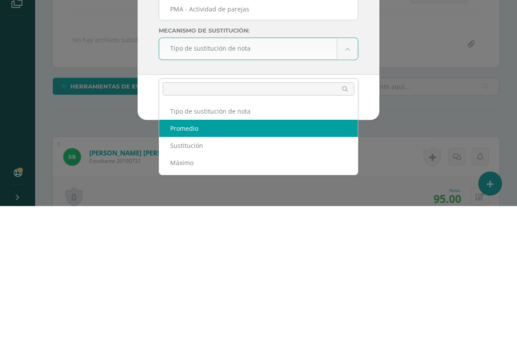
select select "average"
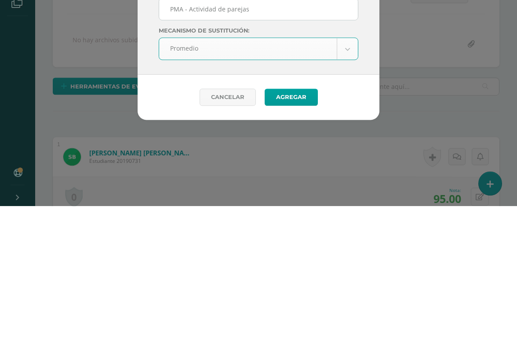
click at [293, 221] on button "Agregar" at bounding box center [291, 229] width 53 height 17
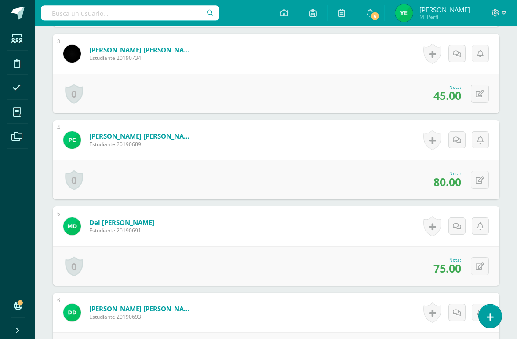
scroll to position [480, 0]
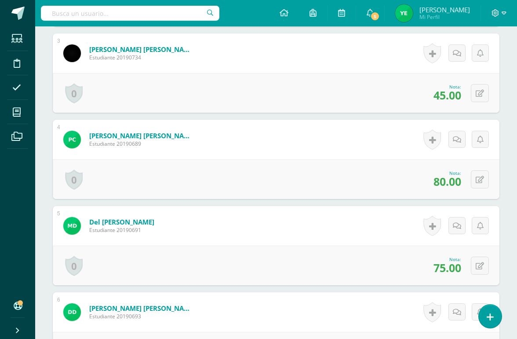
click at [475, 93] on icon at bounding box center [480, 93] width 8 height 7
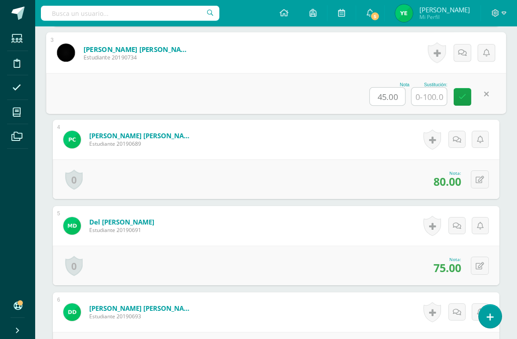
click at [436, 95] on input "text" at bounding box center [429, 97] width 35 height 18
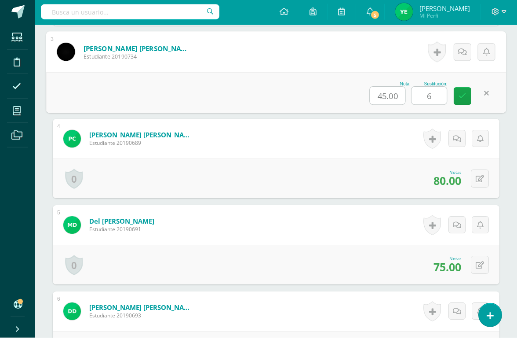
type input "60"
click at [463, 95] on icon at bounding box center [463, 96] width 8 height 7
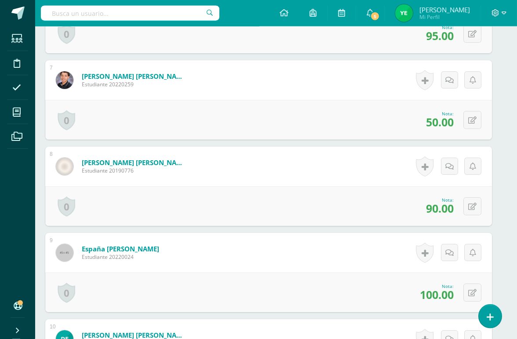
scroll to position [798, 8]
click at [475, 124] on button at bounding box center [472, 119] width 18 height 18
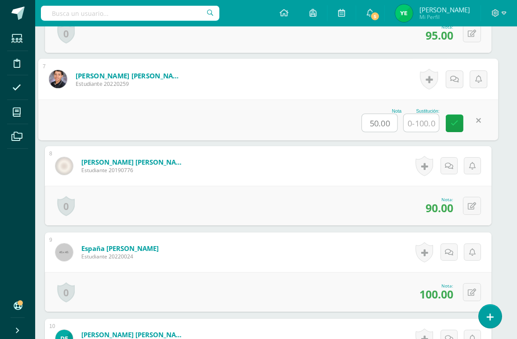
click at [424, 125] on input "text" at bounding box center [421, 123] width 35 height 18
type input "65"
click at [451, 124] on icon at bounding box center [455, 123] width 8 height 7
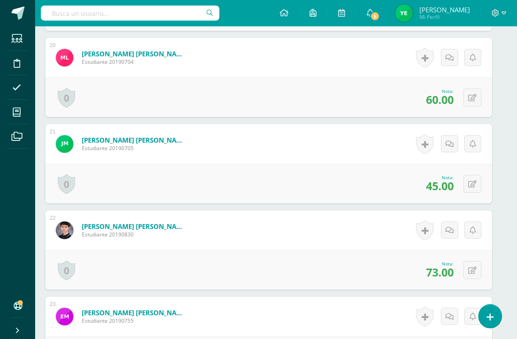
scroll to position [1942, 8]
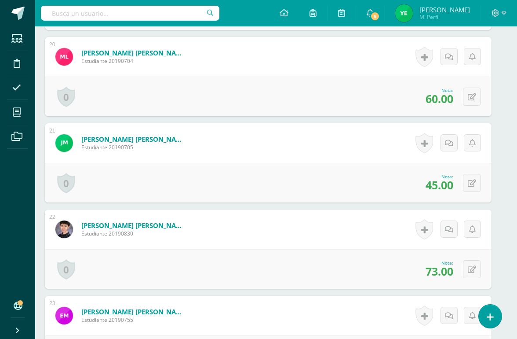
click at [473, 184] on icon at bounding box center [472, 182] width 8 height 7
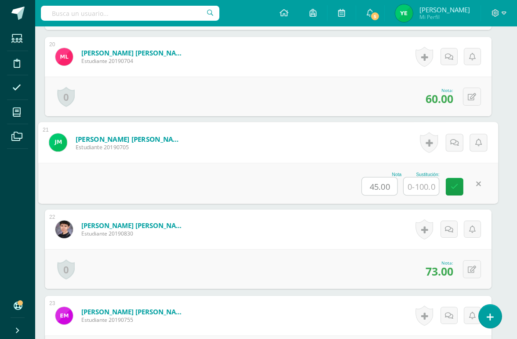
click at [428, 183] on input "text" at bounding box center [421, 186] width 35 height 18
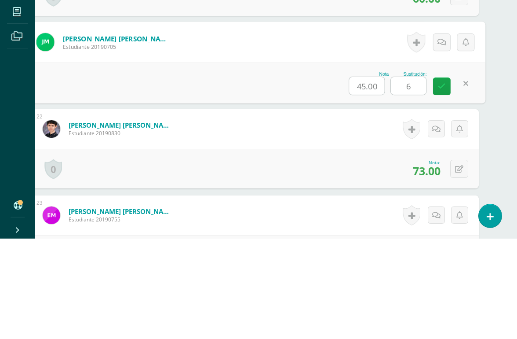
type input "65"
click at [440, 183] on icon at bounding box center [442, 186] width 8 height 7
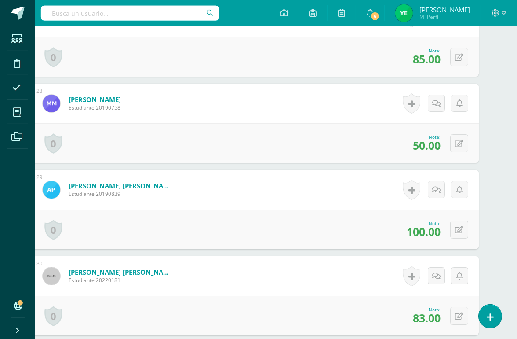
scroll to position [2586, 21]
click at [460, 142] on icon at bounding box center [459, 142] width 8 height 7
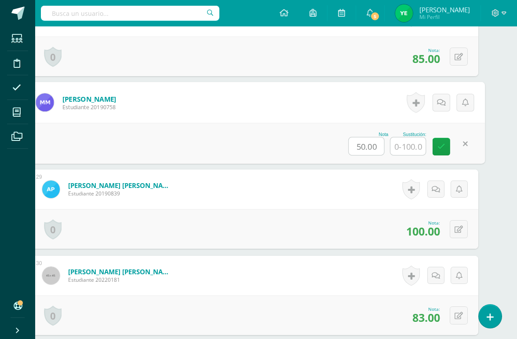
click at [415, 141] on input "text" at bounding box center [408, 146] width 35 height 18
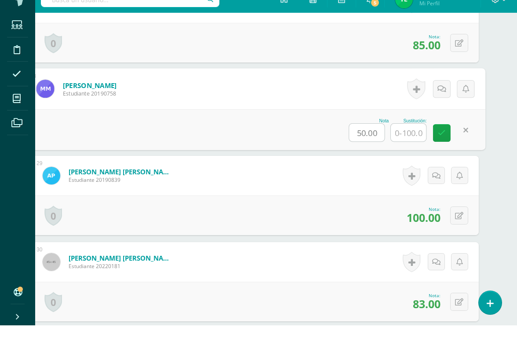
click at [415, 141] on input "text" at bounding box center [408, 146] width 35 height 18
type input "65"
click at [446, 138] on link at bounding box center [442, 147] width 18 height 18
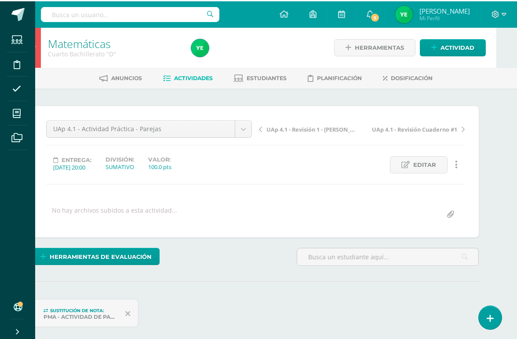
scroll to position [0, 21]
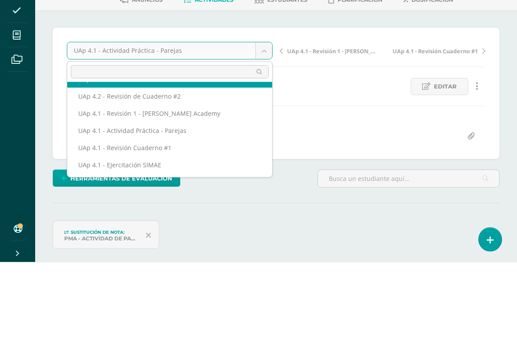
scroll to position [49, 0]
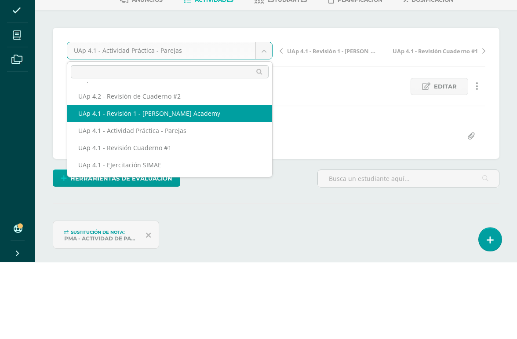
select select "/dashboard/teacher/grade-activity/226064/"
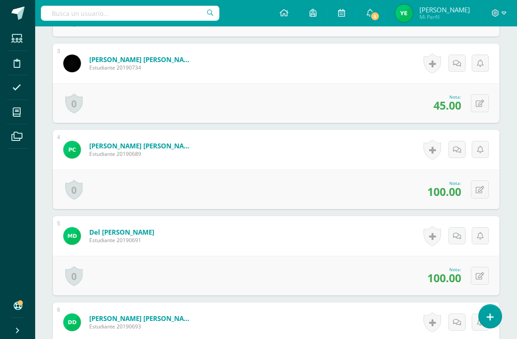
scroll to position [442, 0]
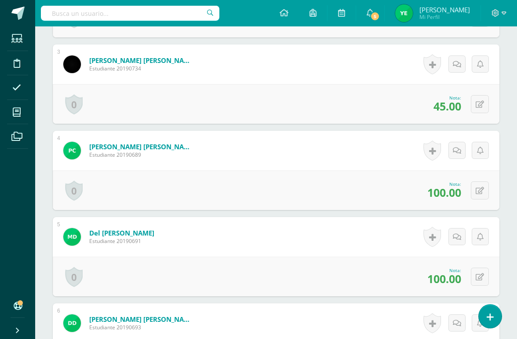
click at [475, 104] on icon at bounding box center [480, 104] width 8 height 7
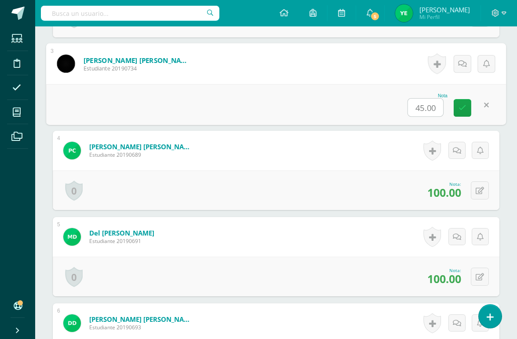
click at [429, 111] on input "45.00" at bounding box center [425, 108] width 35 height 18
type input "60"
click at [461, 106] on icon at bounding box center [463, 107] width 8 height 7
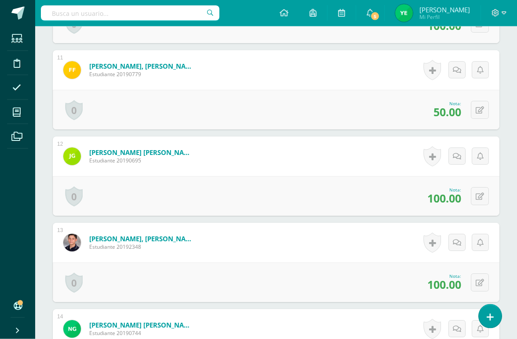
scroll to position [1123, 0]
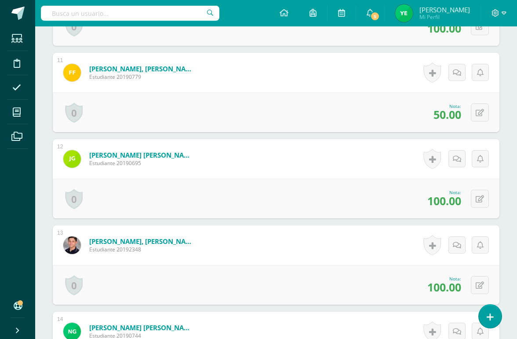
click at [475, 117] on icon at bounding box center [480, 112] width 8 height 7
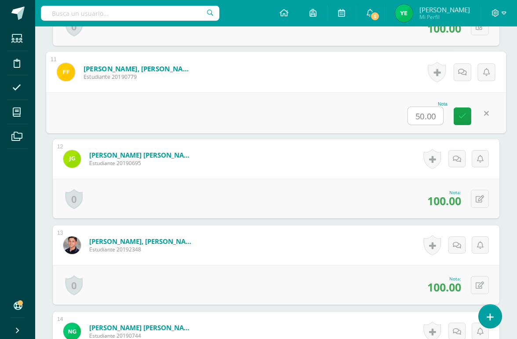
click at [429, 116] on input "50.00" at bounding box center [425, 116] width 35 height 18
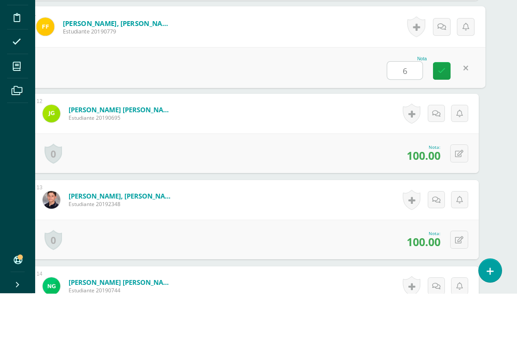
type input "60"
click at [441, 108] on link at bounding box center [442, 117] width 18 height 18
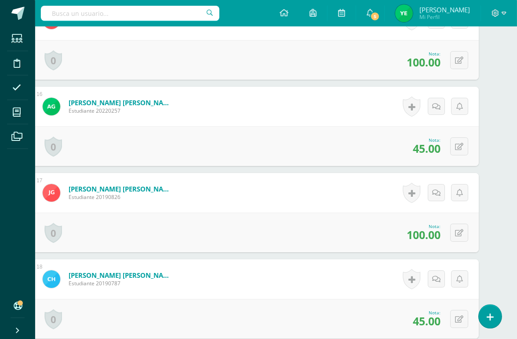
scroll to position [1521, 21]
click at [458, 150] on icon at bounding box center [459, 146] width 8 height 7
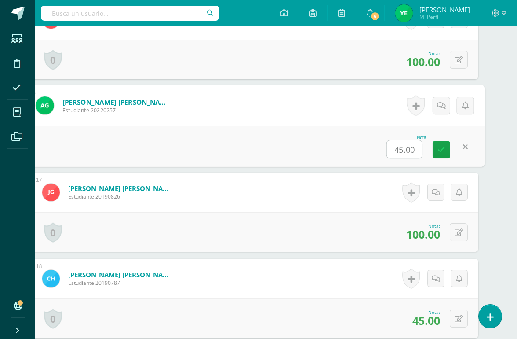
click at [409, 149] on input "45.00" at bounding box center [404, 149] width 35 height 18
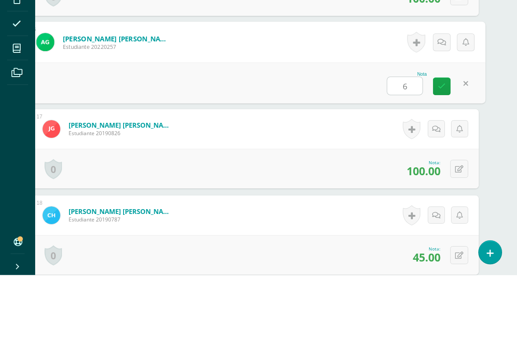
type input "60"
click at [439, 146] on icon at bounding box center [442, 149] width 8 height 7
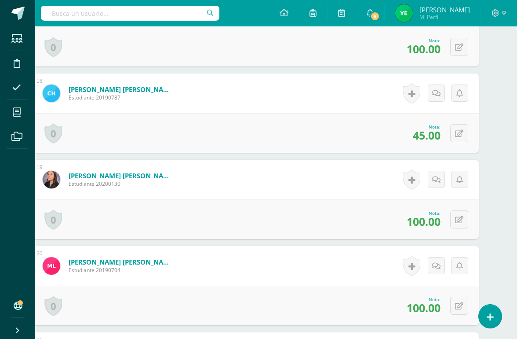
scroll to position [1710, 21]
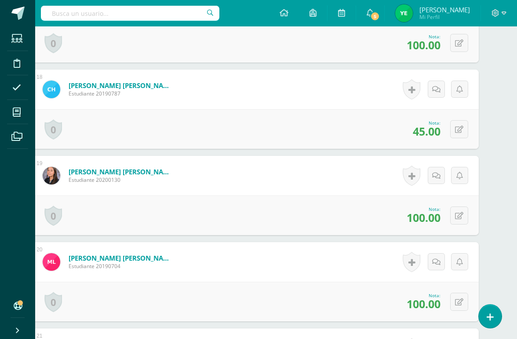
click at [458, 128] on icon at bounding box center [459, 129] width 8 height 7
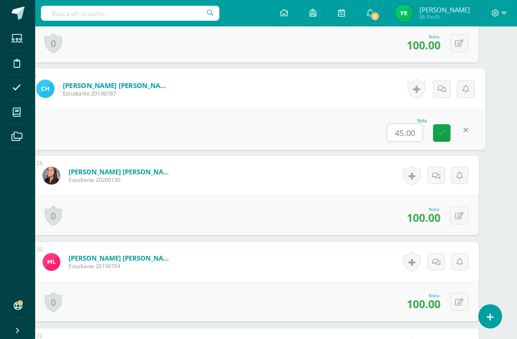
click at [407, 139] on input "45.00" at bounding box center [405, 133] width 35 height 18
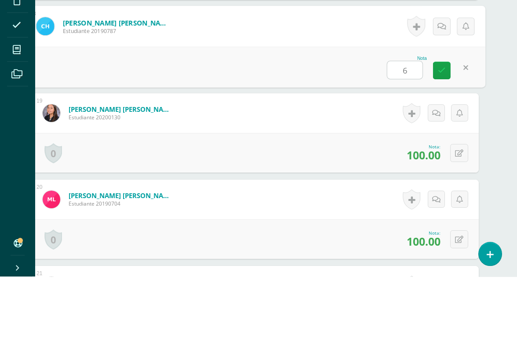
type input "60"
click at [442, 129] on icon at bounding box center [442, 132] width 8 height 7
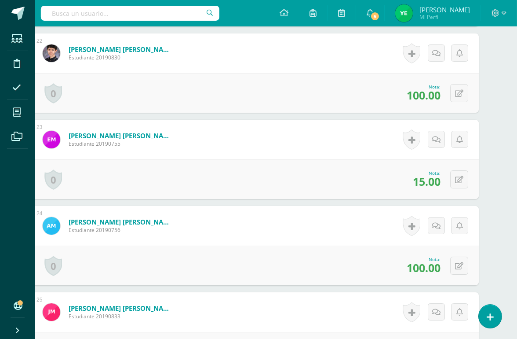
scroll to position [2092, 21]
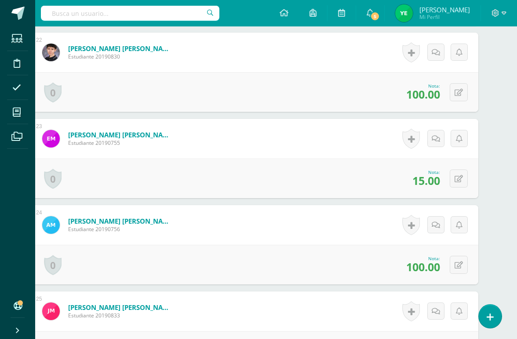
click at [463, 181] on icon at bounding box center [459, 178] width 8 height 7
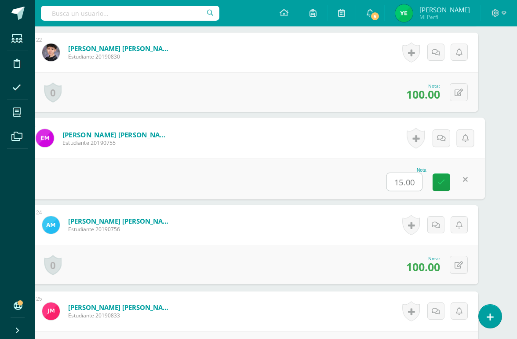
click at [411, 185] on input "15.00" at bounding box center [404, 182] width 35 height 18
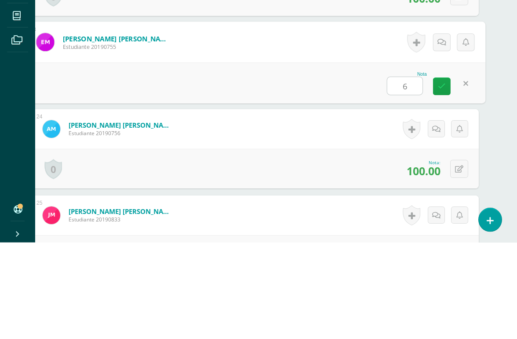
type input "60"
click at [442, 179] on icon at bounding box center [442, 182] width 8 height 7
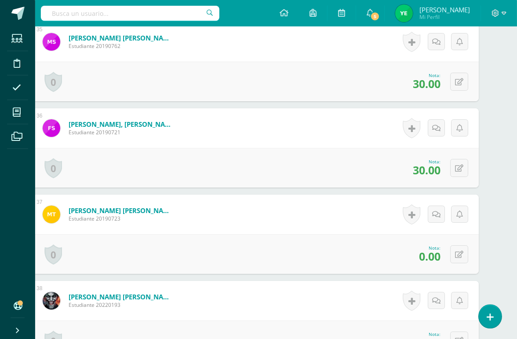
scroll to position [3223, 21]
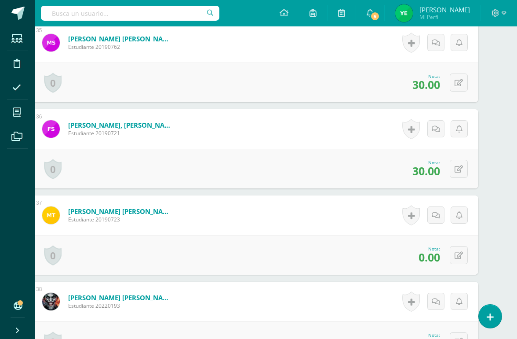
click at [463, 80] on icon at bounding box center [459, 82] width 8 height 7
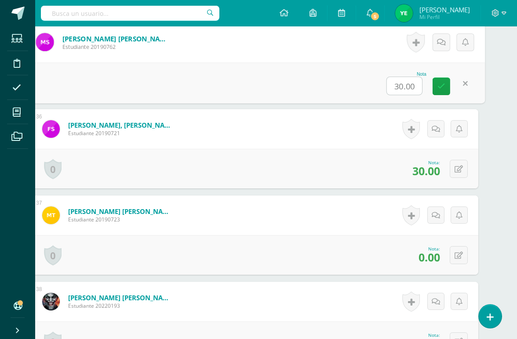
click at [409, 85] on input "30.00" at bounding box center [404, 86] width 35 height 18
type input "60"
click at [443, 87] on icon at bounding box center [442, 86] width 8 height 7
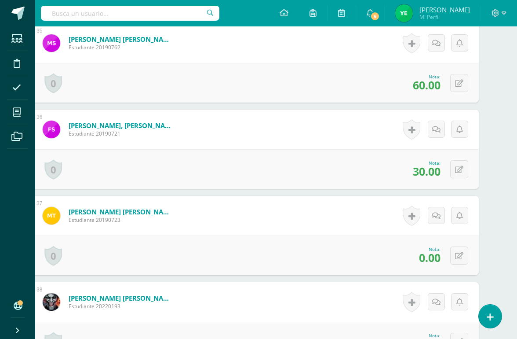
scroll to position [3223, 21]
click at [458, 168] on icon at bounding box center [459, 168] width 8 height 7
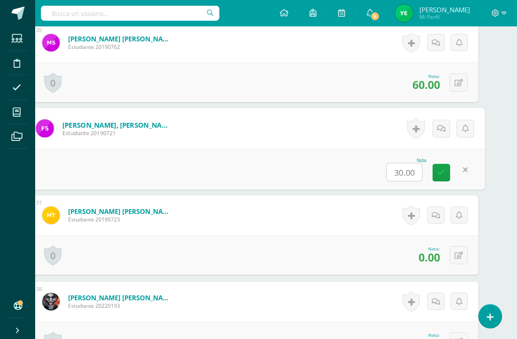
click at [403, 172] on input "30.00" at bounding box center [404, 172] width 35 height 18
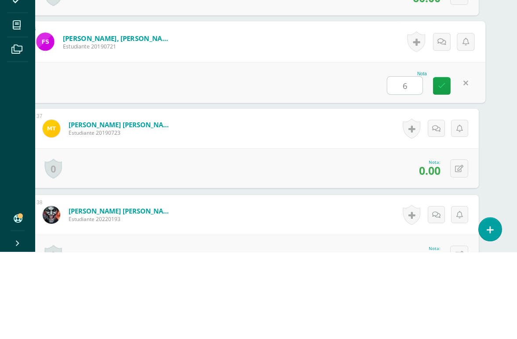
type input "60"
click at [443, 164] on link at bounding box center [442, 173] width 18 height 18
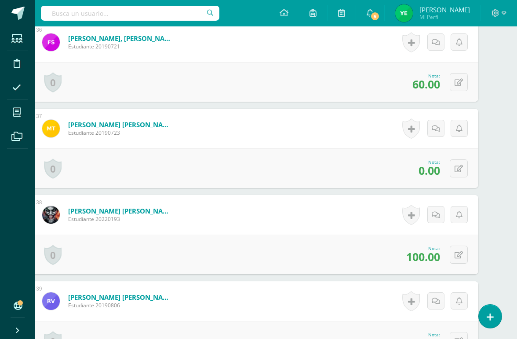
click at [459, 167] on icon at bounding box center [459, 168] width 8 height 7
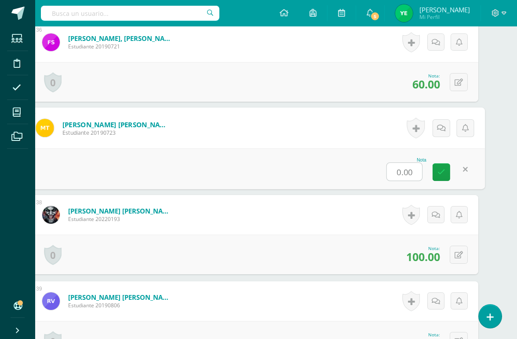
click at [405, 173] on input "0.00" at bounding box center [404, 172] width 35 height 18
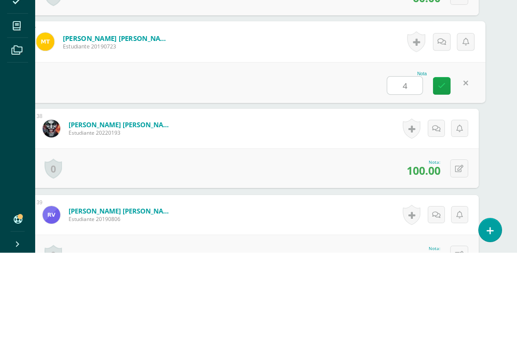
type input "45"
click at [439, 168] on icon at bounding box center [442, 171] width 8 height 7
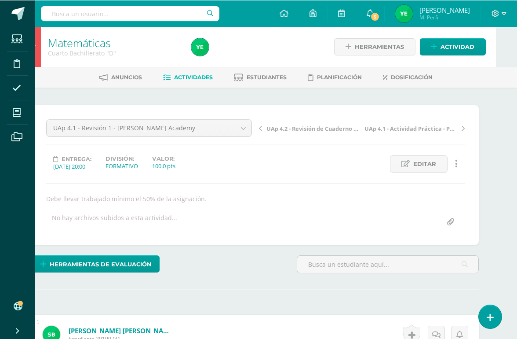
scroll to position [0, 21]
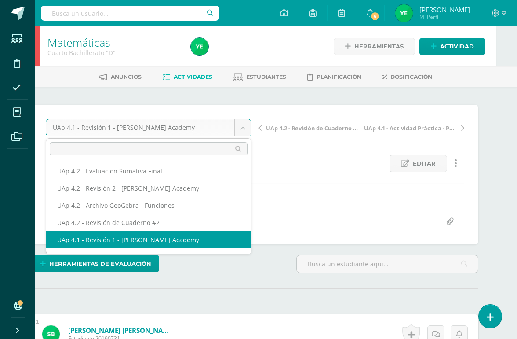
scroll to position [0, 0]
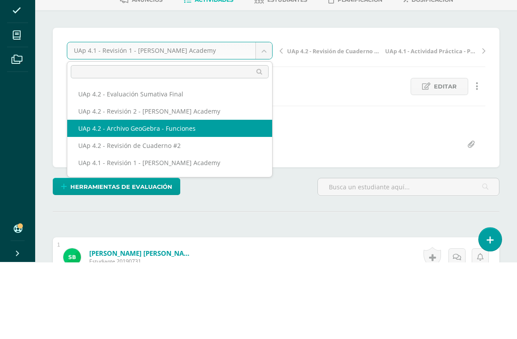
select select "/dashboard/teacher/grade-activity/227289/"
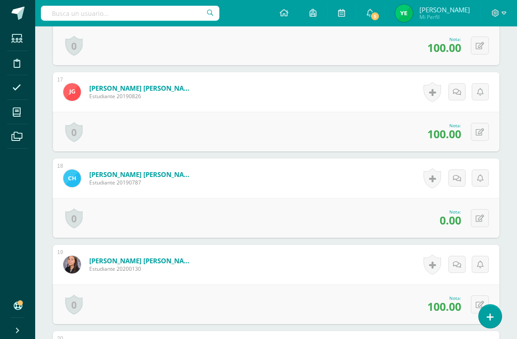
scroll to position [1614, 0]
click at [475, 220] on icon at bounding box center [480, 217] width 8 height 7
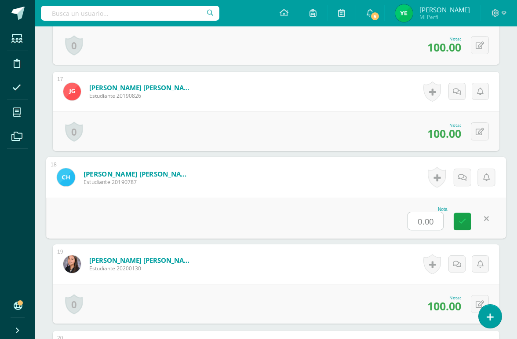
click at [428, 217] on input "0.00" at bounding box center [425, 221] width 35 height 18
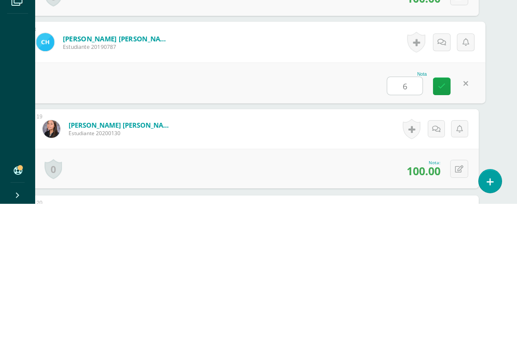
type input "60"
click at [440, 217] on icon at bounding box center [442, 220] width 8 height 7
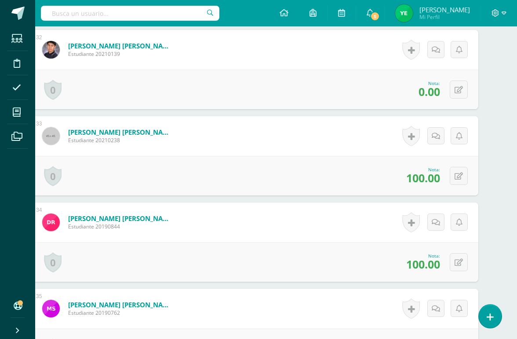
scroll to position [2949, 21]
click at [459, 93] on icon at bounding box center [459, 89] width 8 height 7
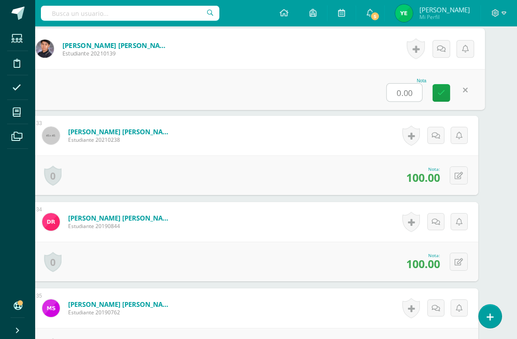
click at [411, 97] on input "0.00" at bounding box center [404, 93] width 35 height 18
type input "60"
click at [441, 92] on icon at bounding box center [442, 92] width 8 height 7
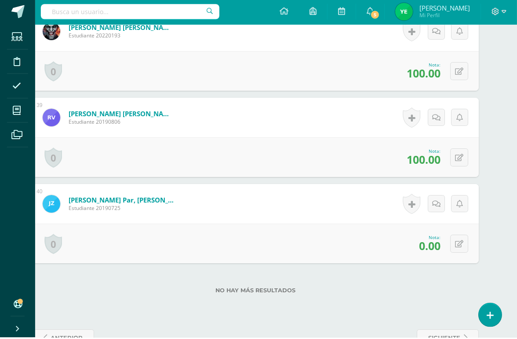
scroll to position [3483, 21]
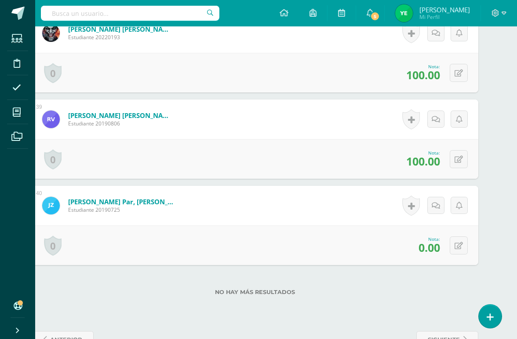
click at [460, 249] on icon at bounding box center [459, 245] width 8 height 7
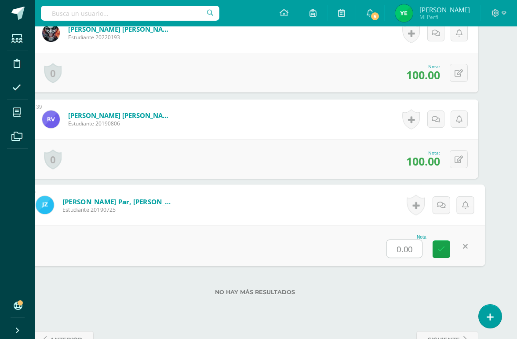
click at [408, 248] on input "0.00" at bounding box center [404, 249] width 35 height 18
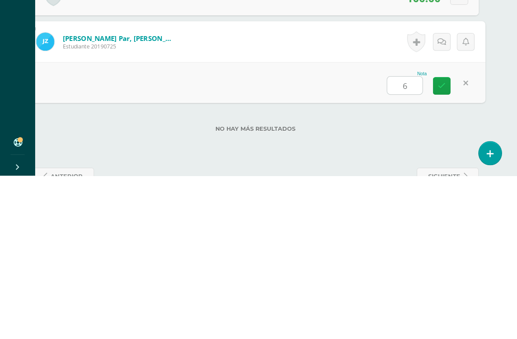
type input "60"
click at [444, 240] on link at bounding box center [442, 249] width 18 height 18
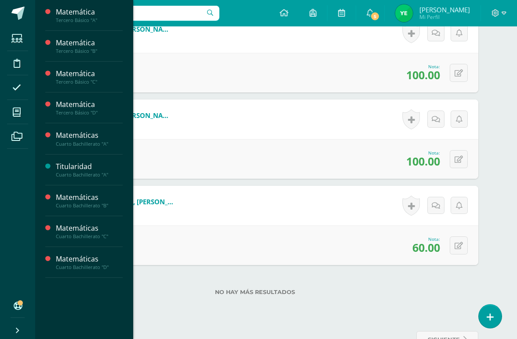
click at [20, 108] on icon at bounding box center [17, 112] width 8 height 9
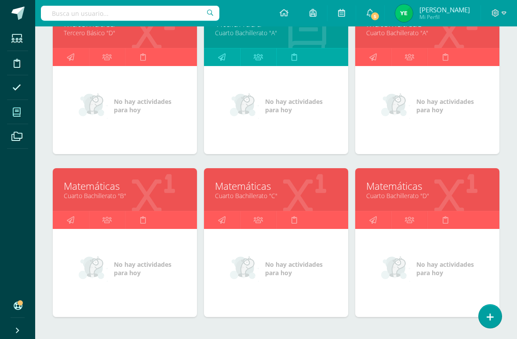
scroll to position [322, 0]
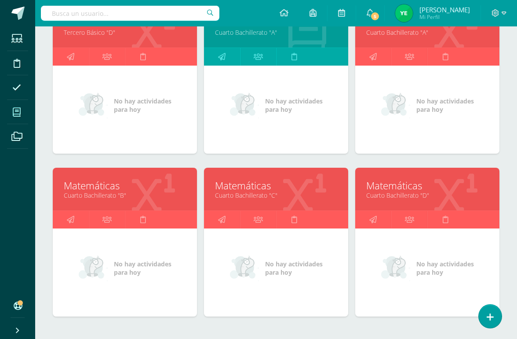
click at [310, 196] on link "Cuarto Bachillerato "C"" at bounding box center [276, 195] width 122 height 8
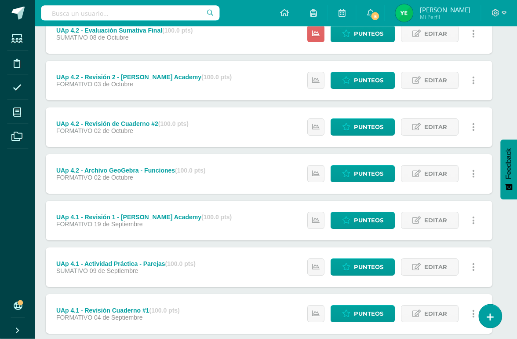
scroll to position [133, 7]
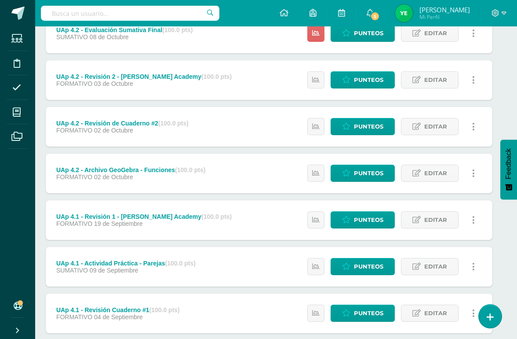
click at [363, 176] on span "Punteos" at bounding box center [368, 173] width 29 height 16
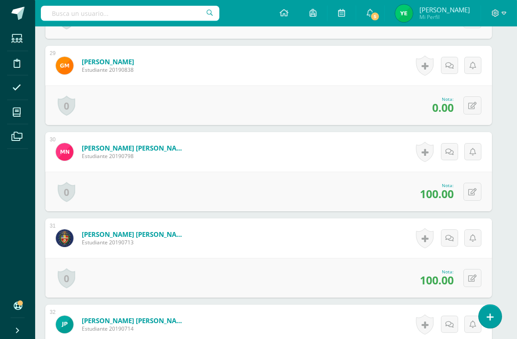
scroll to position [2674, 8]
click at [478, 105] on button at bounding box center [472, 105] width 18 height 18
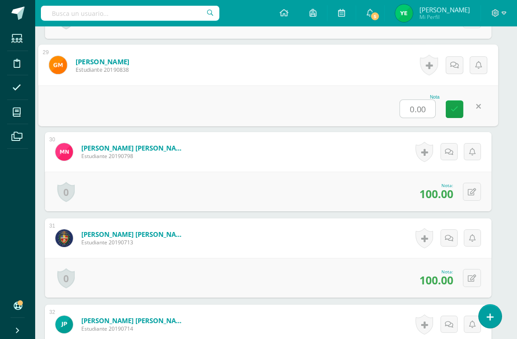
click at [427, 108] on input "0.00" at bounding box center [417, 109] width 35 height 18
type input "60"
click at [457, 114] on link at bounding box center [455, 109] width 18 height 18
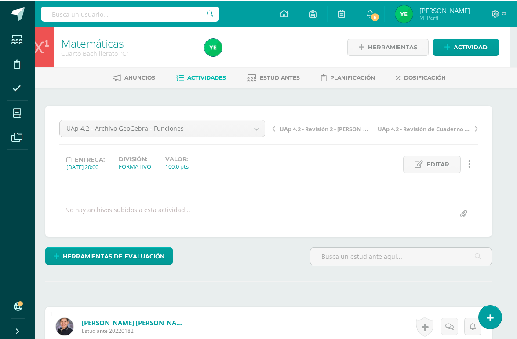
scroll to position [0, 8]
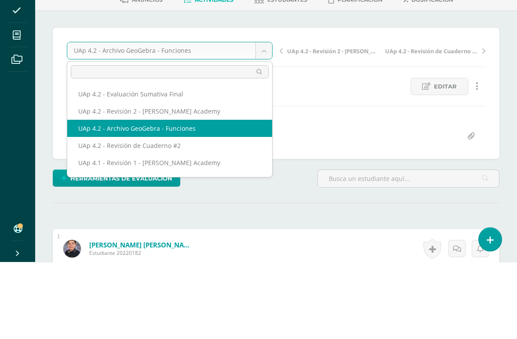
scroll to position [77, 0]
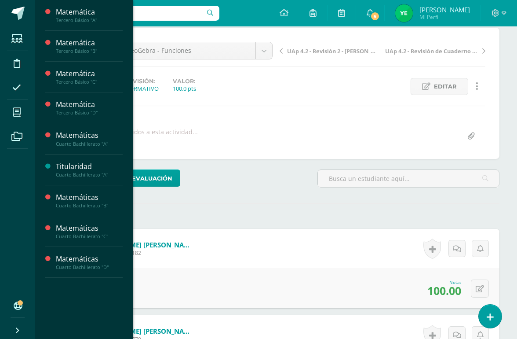
click at [26, 113] on span at bounding box center [17, 112] width 20 height 20
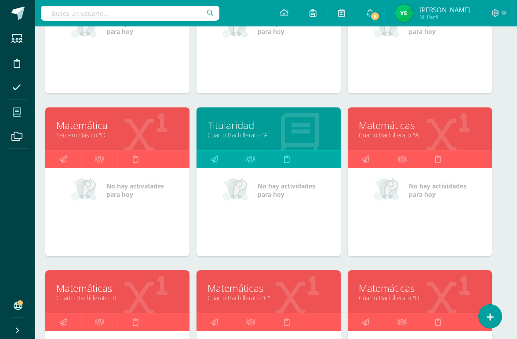
scroll to position [219, 7]
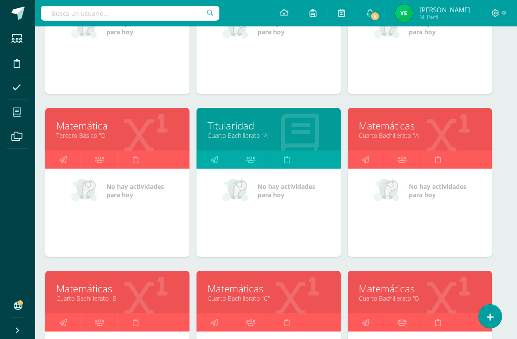
click at [453, 139] on link "Cuarto Bachillerato "A"" at bounding box center [420, 135] width 122 height 8
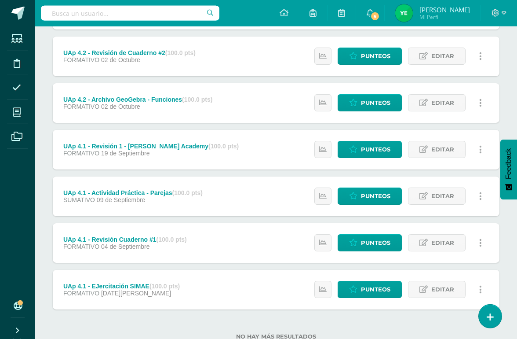
scroll to position [204, 0]
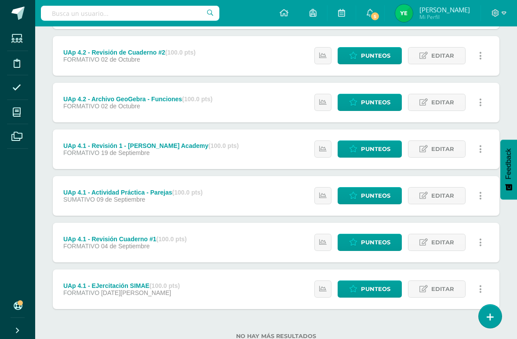
click at [362, 105] on span "Punteos" at bounding box center [375, 102] width 29 height 16
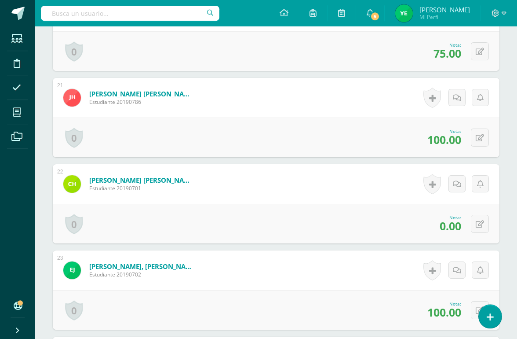
scroll to position [1974, 0]
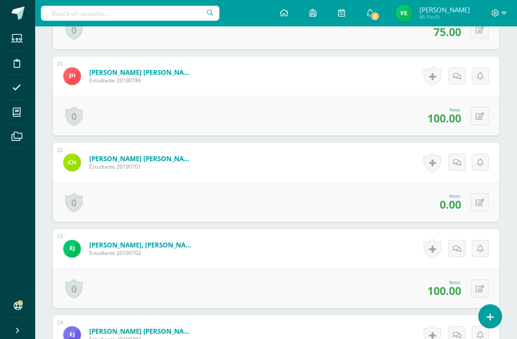
click at [486, 202] on button at bounding box center [480, 202] width 18 height 18
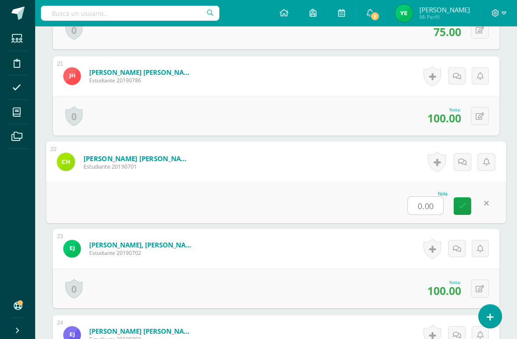
click at [434, 207] on input "0.00" at bounding box center [425, 206] width 35 height 18
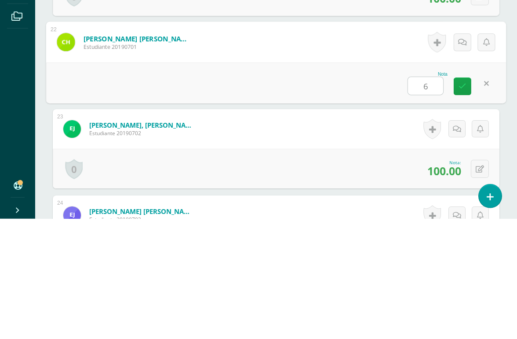
type input "60"
click at [458, 198] on link at bounding box center [463, 207] width 18 height 18
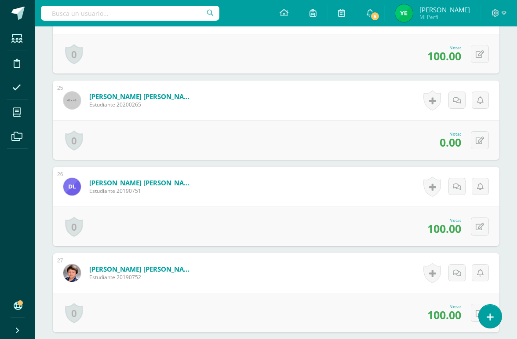
scroll to position [2296, 0]
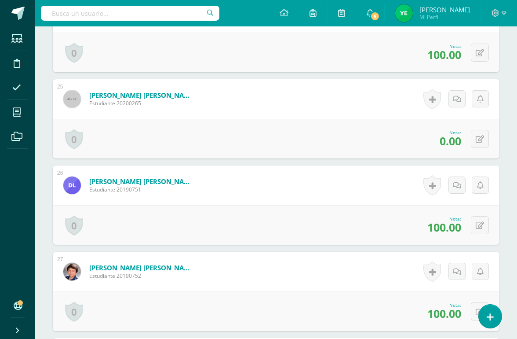
click at [486, 138] on button at bounding box center [480, 139] width 18 height 18
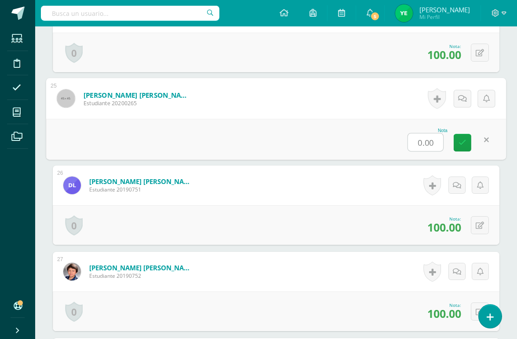
click at [429, 144] on input "0.00" at bounding box center [425, 142] width 35 height 18
type input "60"
click at [464, 142] on icon at bounding box center [463, 142] width 8 height 7
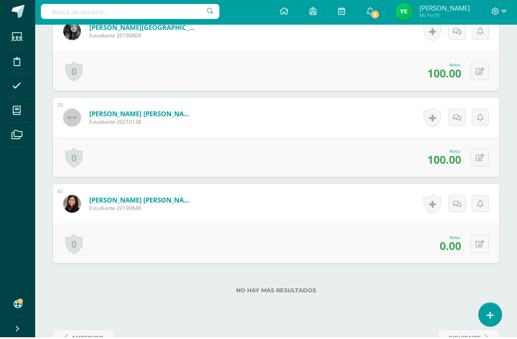
scroll to position [3483, 0]
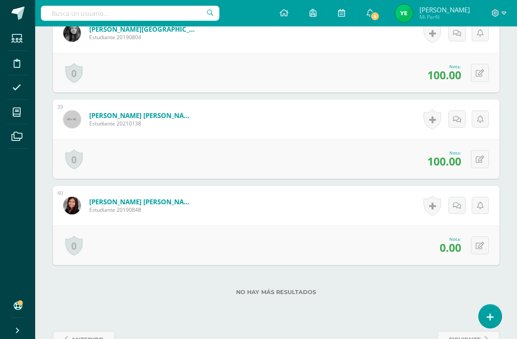
click at [480, 242] on icon at bounding box center [480, 245] width 8 height 7
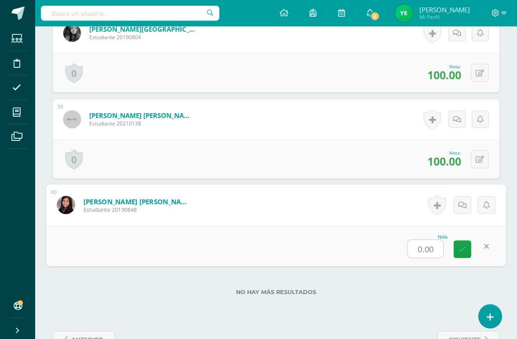
click at [430, 245] on input "0.00" at bounding box center [425, 249] width 35 height 18
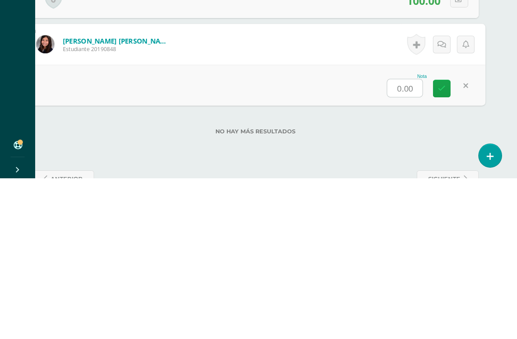
scroll to position [3483, 21]
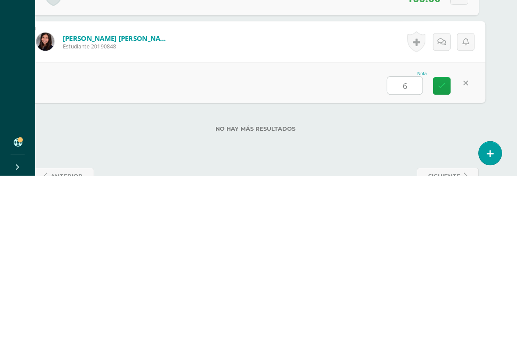
type input "60"
click at [444, 245] on icon at bounding box center [442, 248] width 8 height 7
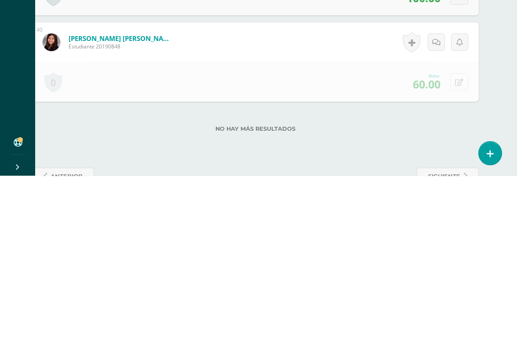
scroll to position [3483, 21]
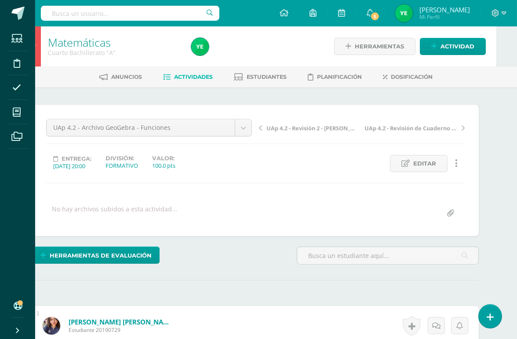
scroll to position [0, 21]
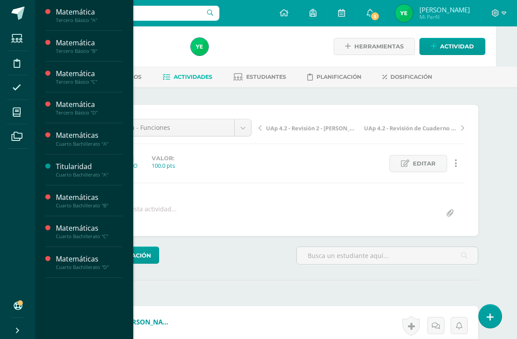
click at [19, 109] on icon at bounding box center [17, 112] width 8 height 9
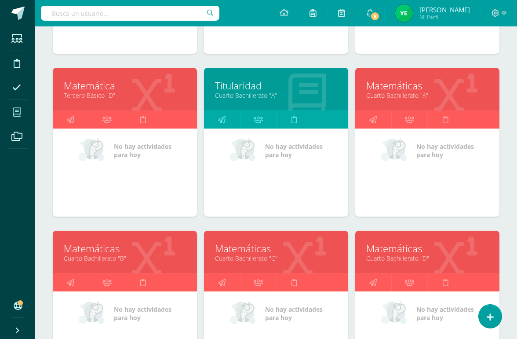
scroll to position [259, 0]
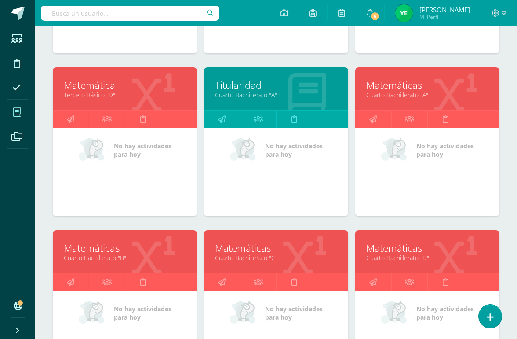
click at [167, 259] on link "Cuarto Bachillerato "B"" at bounding box center [125, 257] width 122 height 8
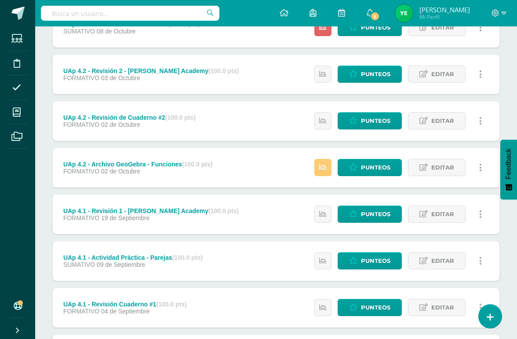
scroll to position [139, 0]
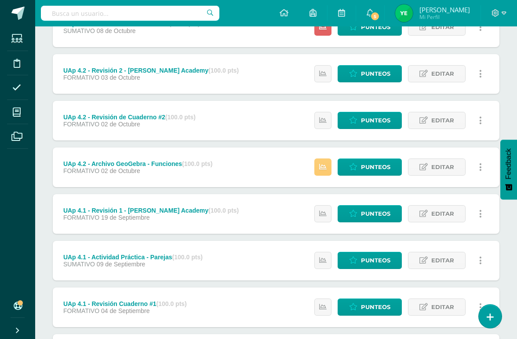
click at [366, 169] on span "Punteos" at bounding box center [375, 167] width 29 height 16
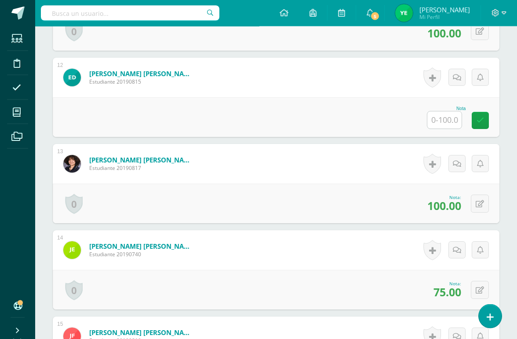
scroll to position [1193, 0]
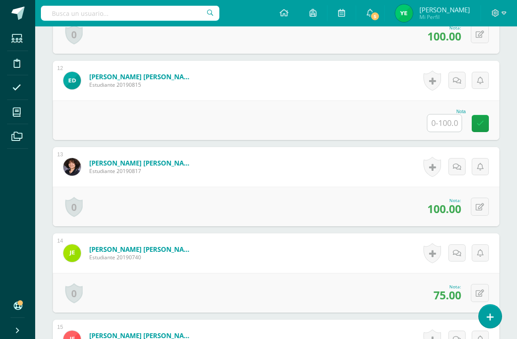
click at [448, 127] on input "text" at bounding box center [445, 122] width 34 height 17
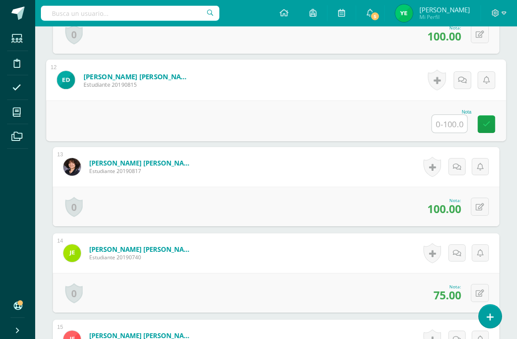
scroll to position [1193, 0]
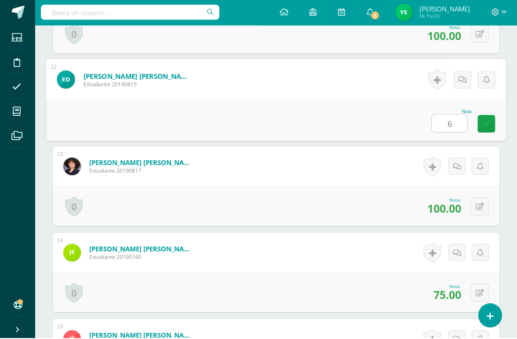
type input "60"
click at [475, 121] on icon at bounding box center [487, 124] width 8 height 7
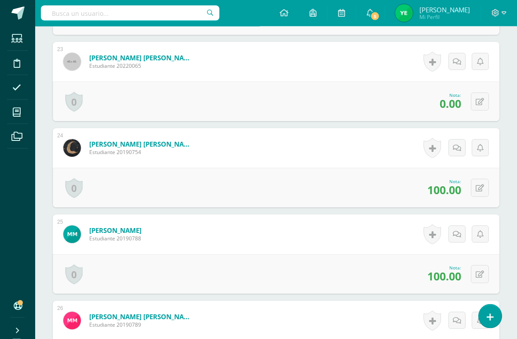
scroll to position [2159, 0]
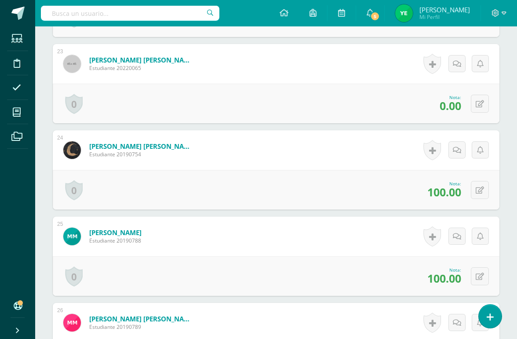
click at [475, 103] on icon at bounding box center [480, 103] width 8 height 7
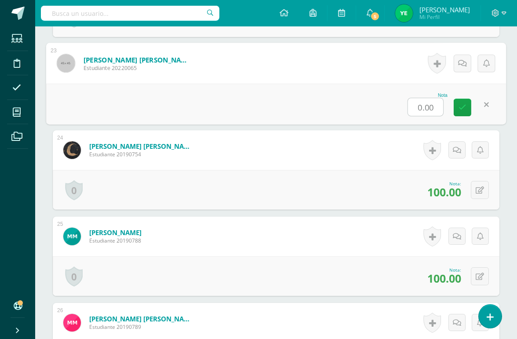
click at [424, 104] on input "0.00" at bounding box center [425, 107] width 35 height 18
type input "60"
click at [465, 113] on link at bounding box center [463, 108] width 18 height 18
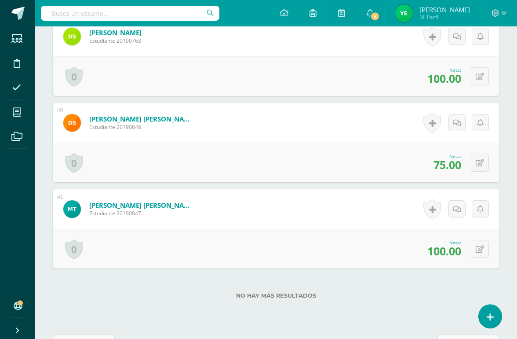
scroll to position [3569, 0]
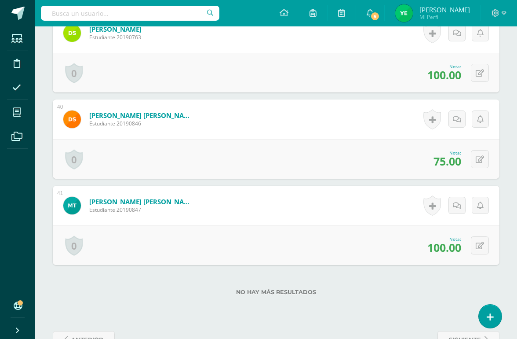
click at [378, 289] on div "No hay más resultados" at bounding box center [276, 285] width 447 height 41
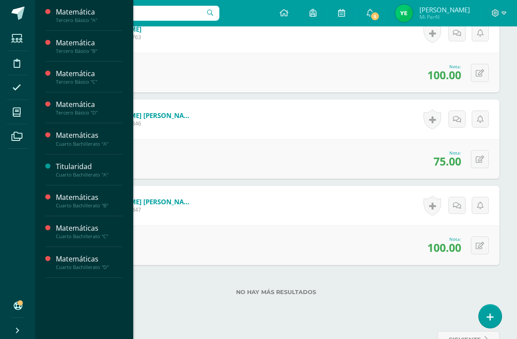
click at [12, 114] on span at bounding box center [17, 112] width 20 height 20
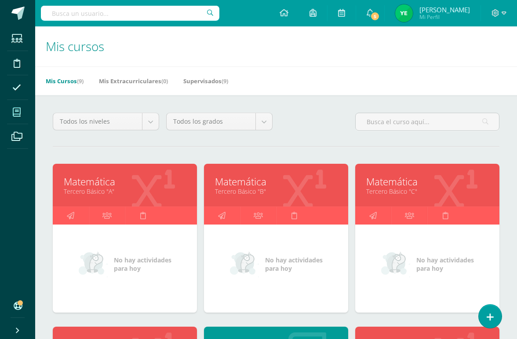
scroll to position [49, 0]
